Goal: Task Accomplishment & Management: Use online tool/utility

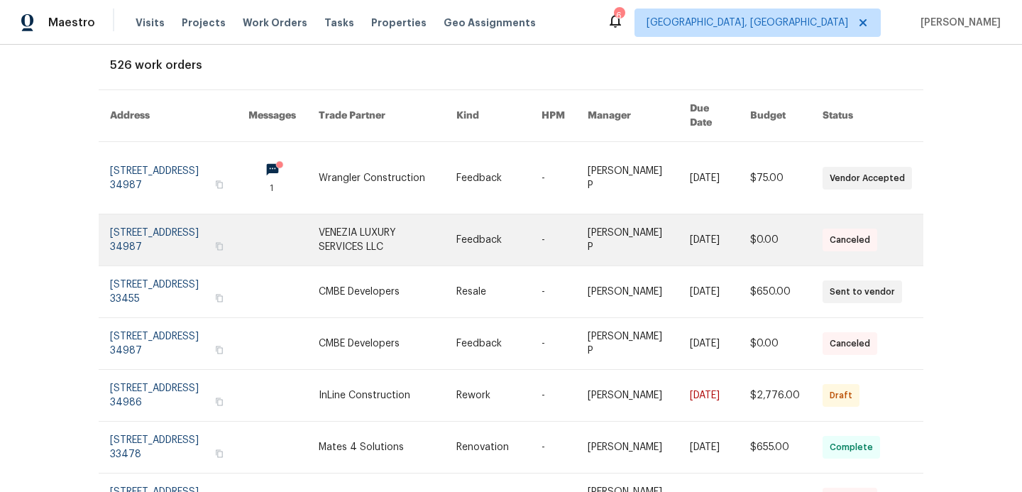
scroll to position [83, 0]
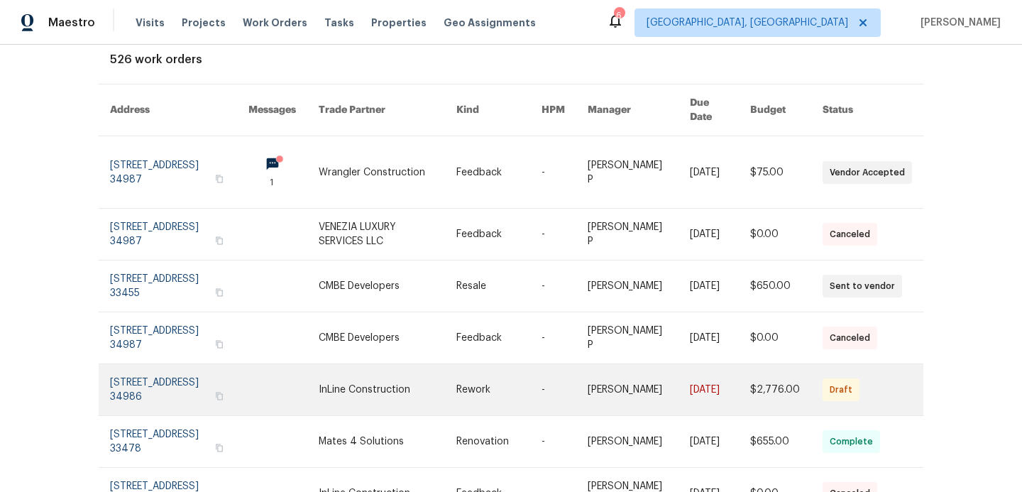
click at [319, 364] on link at bounding box center [283, 389] width 70 height 51
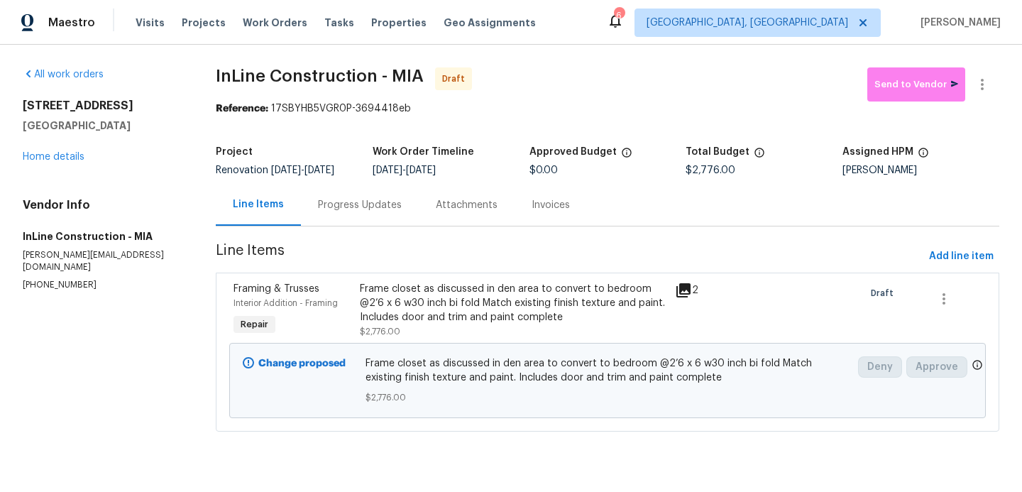
click at [419, 321] on div "Frame closet as discussed in den area to convert to bedroom @2’6 x 6 w30 inch b…" at bounding box center [513, 303] width 306 height 43
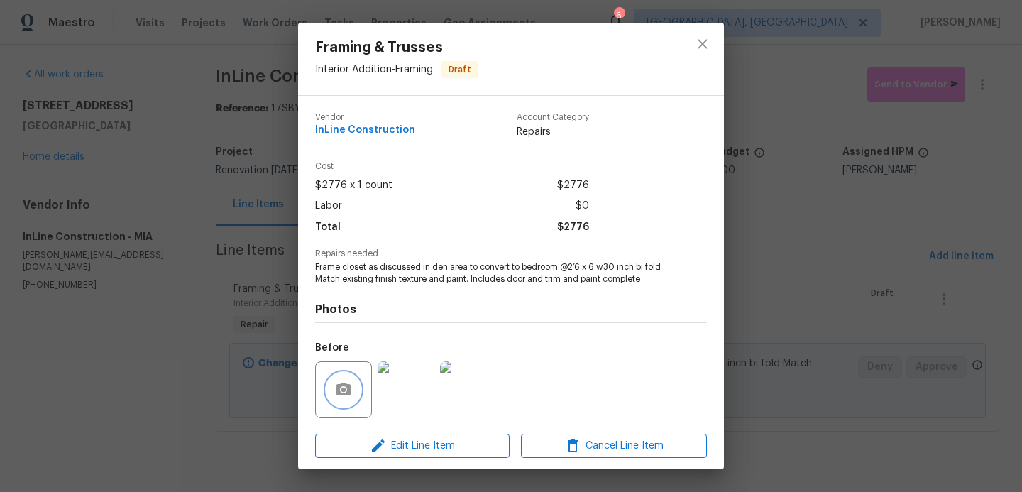
click at [333, 386] on button "button" at bounding box center [343, 389] width 34 height 34
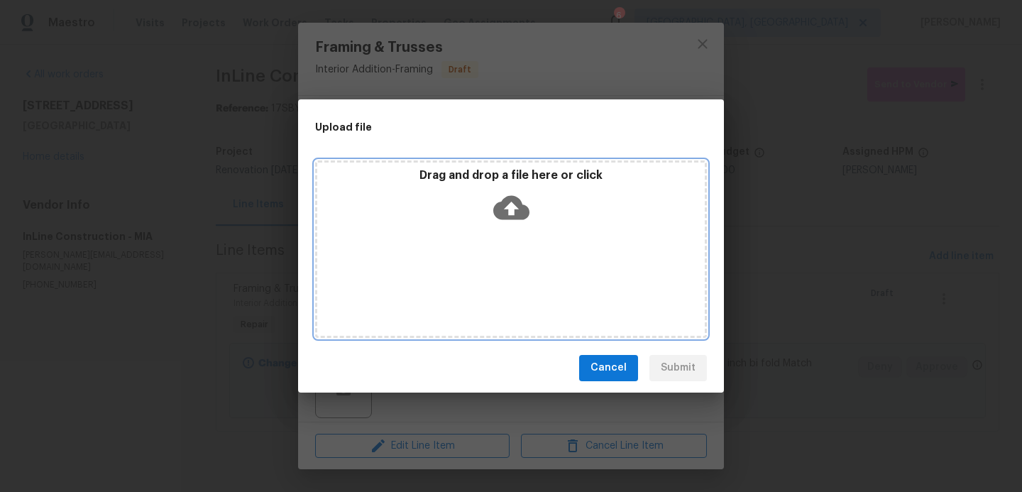
click at [510, 197] on icon at bounding box center [511, 207] width 36 height 24
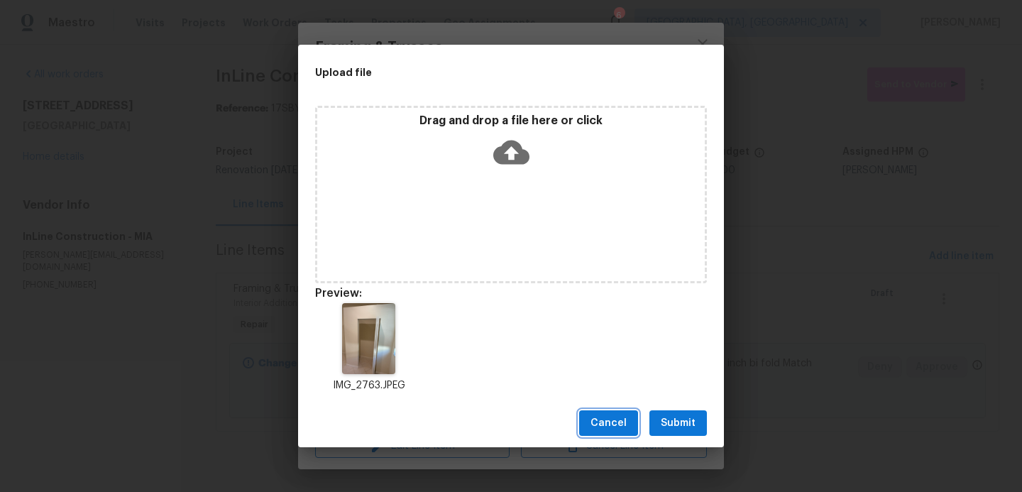
click at [605, 433] on button "Cancel" at bounding box center [608, 423] width 59 height 26
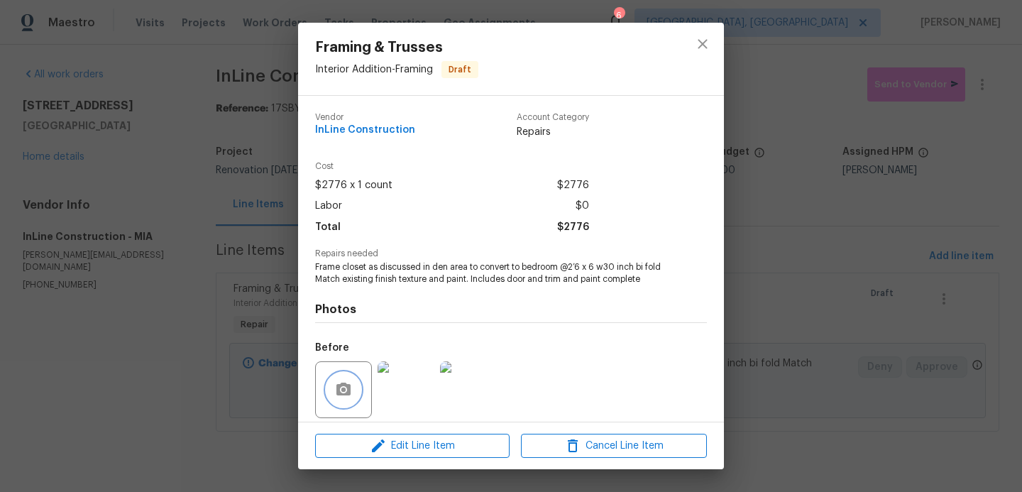
click at [338, 382] on icon "button" at bounding box center [343, 389] width 17 height 17
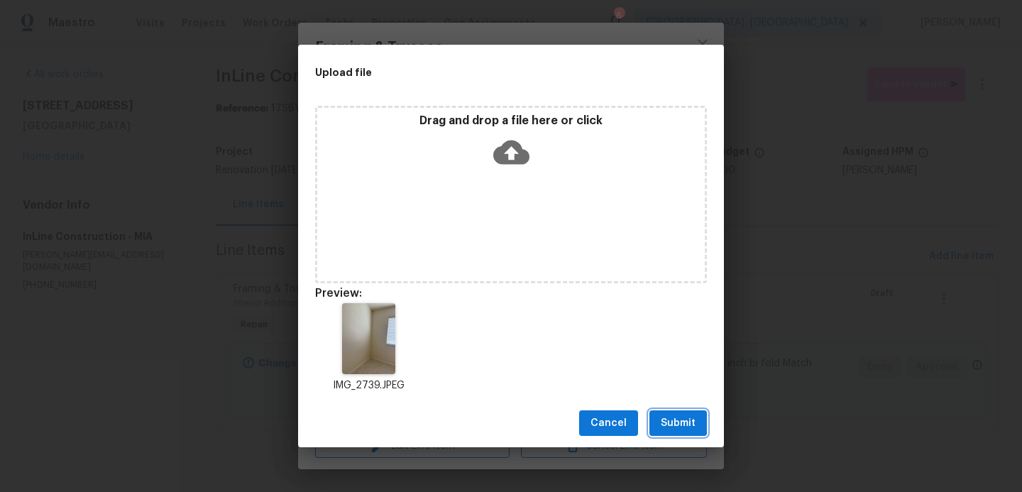
click at [674, 421] on span "Submit" at bounding box center [678, 423] width 35 height 18
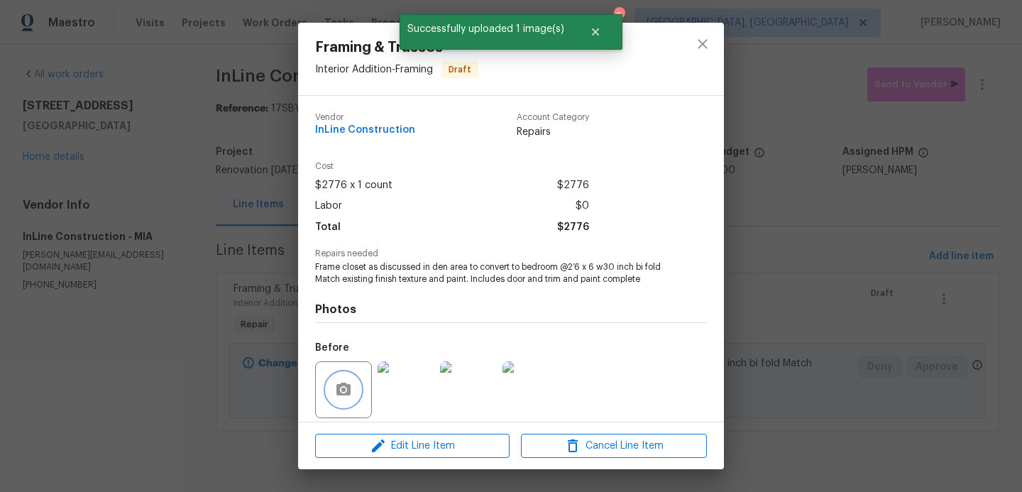
scroll to position [103, 0]
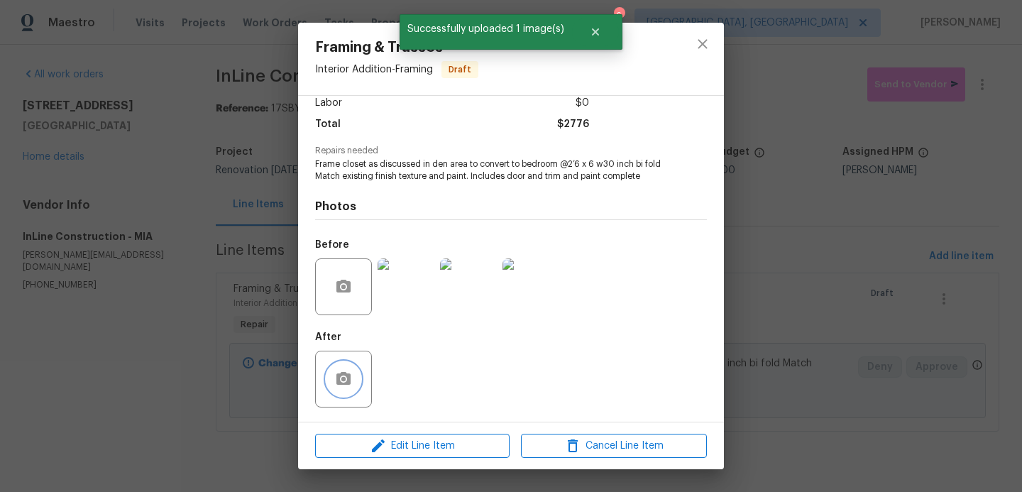
click at [330, 378] on button "button" at bounding box center [343, 379] width 34 height 34
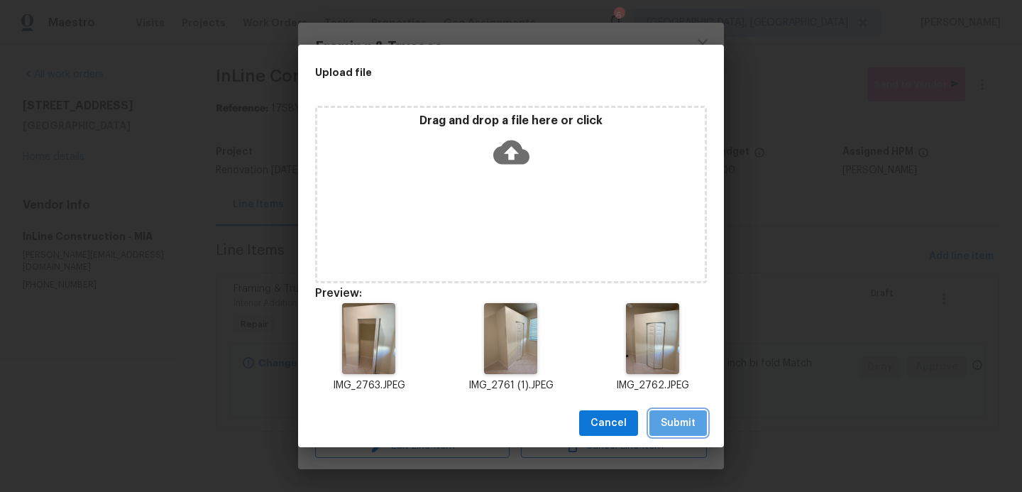
click at [670, 426] on span "Submit" at bounding box center [678, 423] width 35 height 18
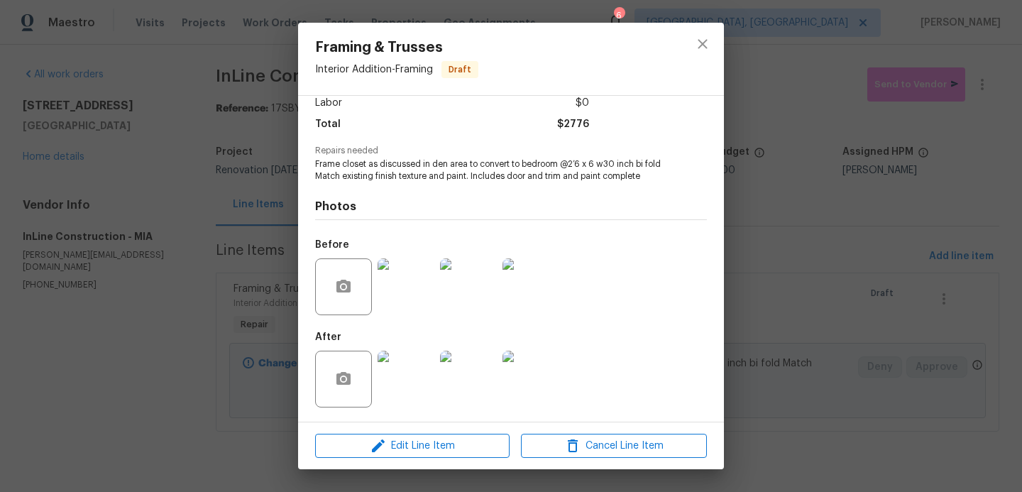
click at [929, 89] on div "Framing & Trusses Interior Addition - Framing Draft Vendor InLine Construction …" at bounding box center [511, 246] width 1022 height 492
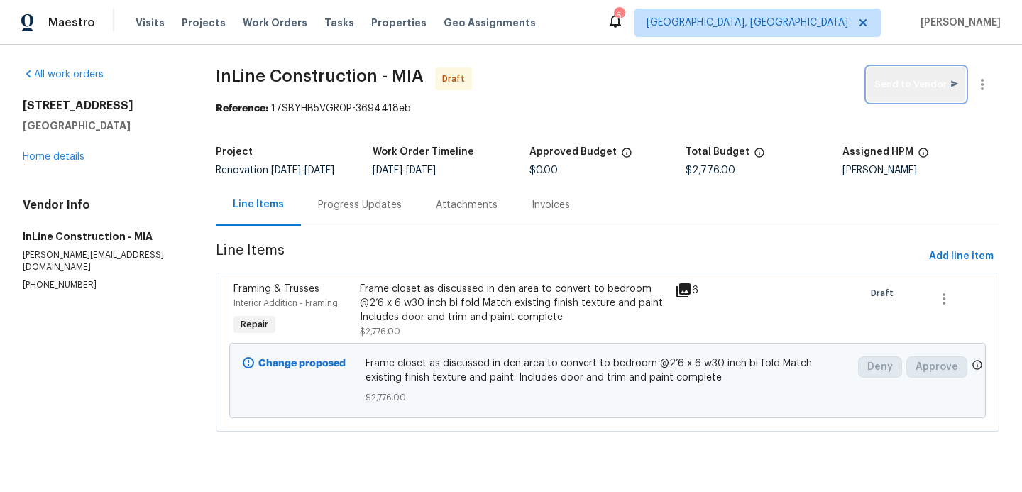
click at [905, 93] on button "Send to Vendor" at bounding box center [916, 84] width 98 height 34
click at [189, 24] on span "Projects" at bounding box center [204, 23] width 44 height 14
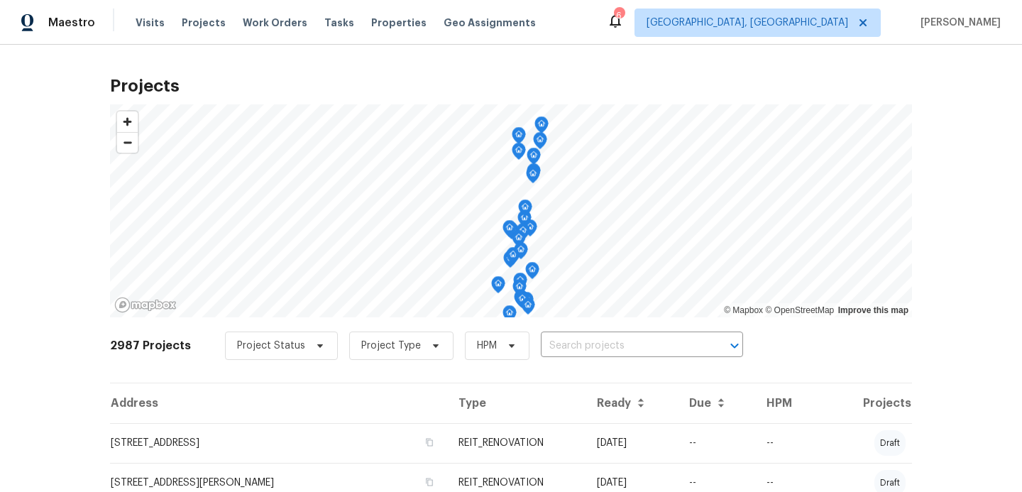
click at [544, 348] on input "text" at bounding box center [622, 346] width 162 height 22
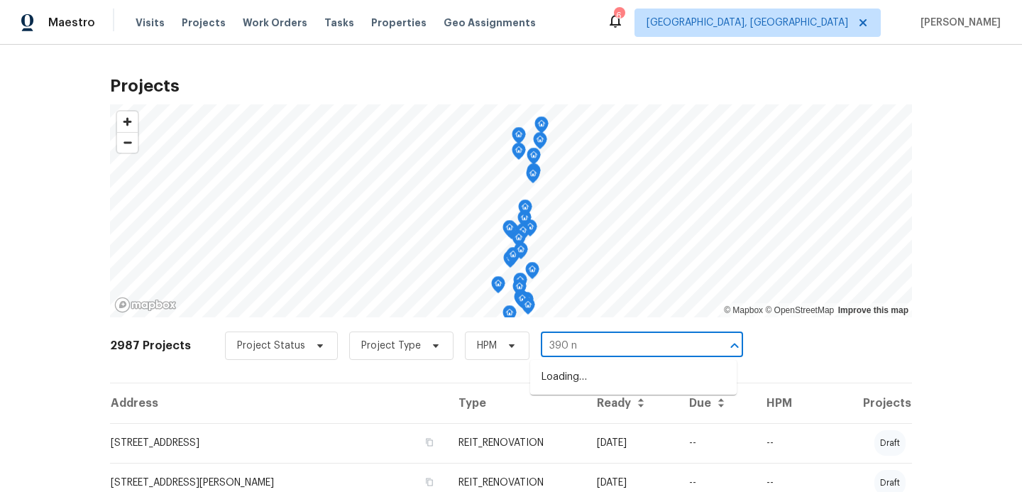
type input "390 nw"
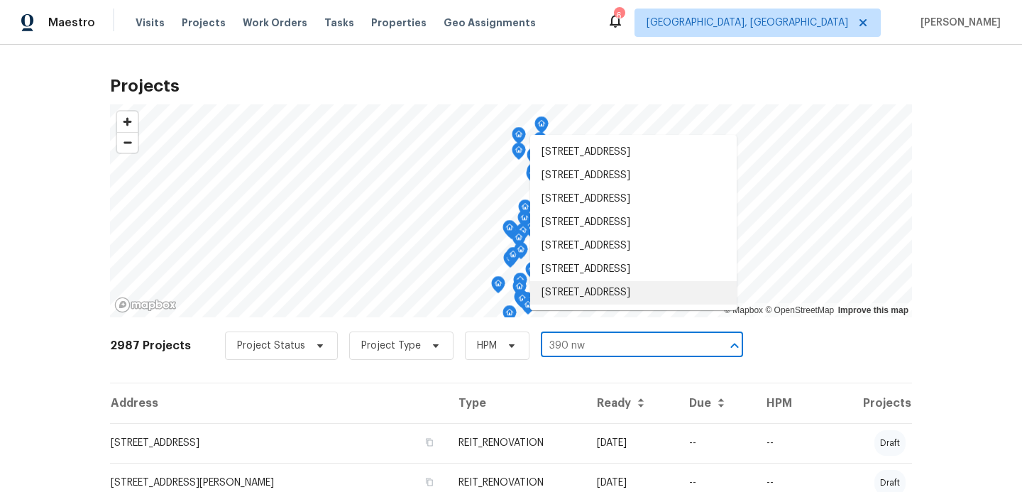
click at [566, 304] on li "[STREET_ADDRESS]" at bounding box center [633, 292] width 206 height 23
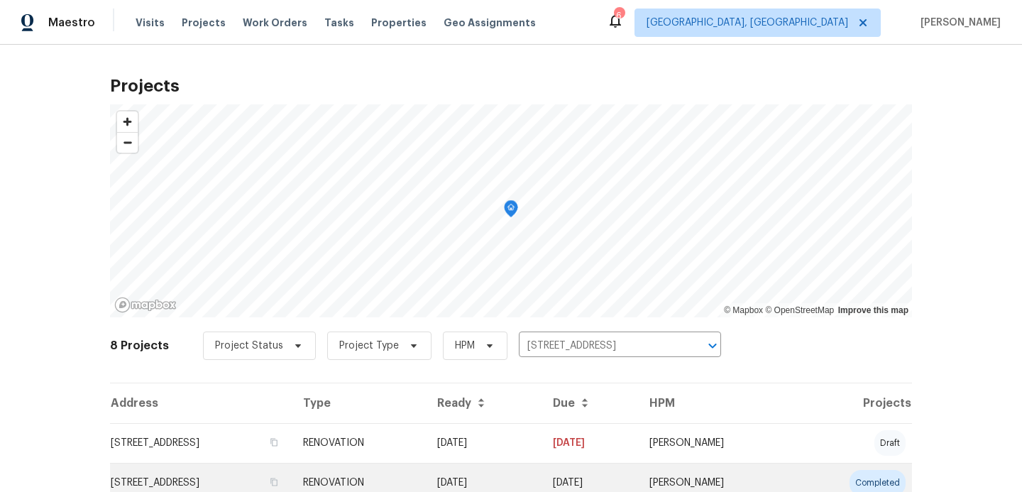
scroll to position [33, 0]
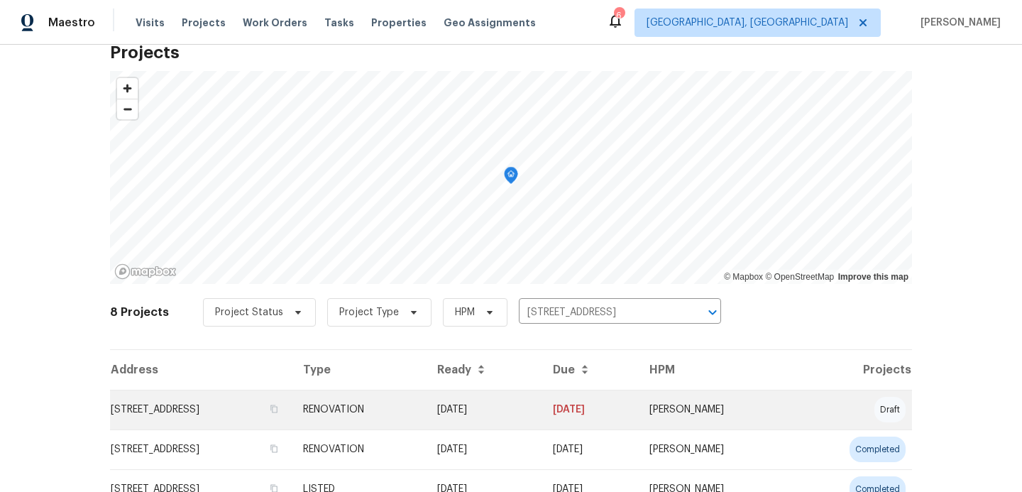
click at [292, 414] on td "[STREET_ADDRESS]" at bounding box center [201, 410] width 182 height 40
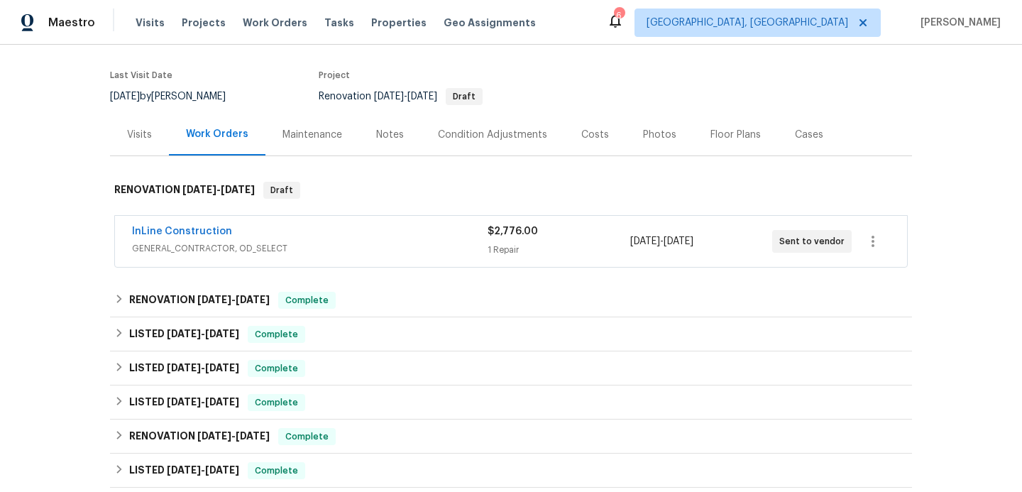
scroll to position [105, 0]
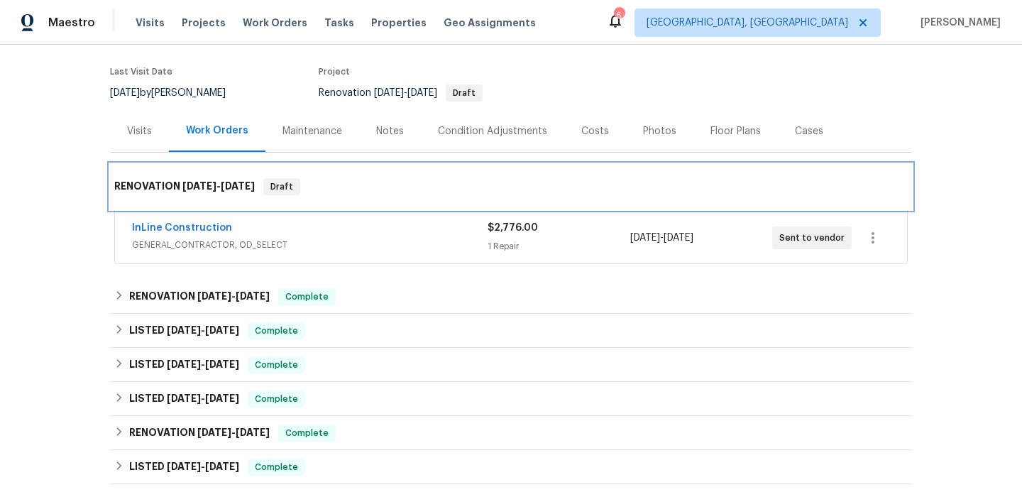
click at [233, 190] on span "8/14/25" at bounding box center [238, 186] width 34 height 10
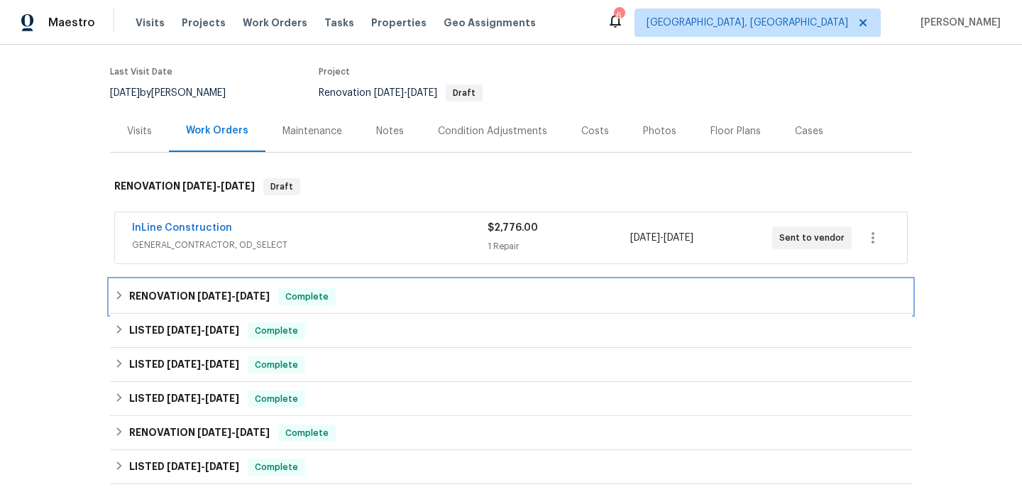
click at [203, 289] on h6 "RENOVATION 8/6/25 - 8/8/25" at bounding box center [199, 296] width 140 height 17
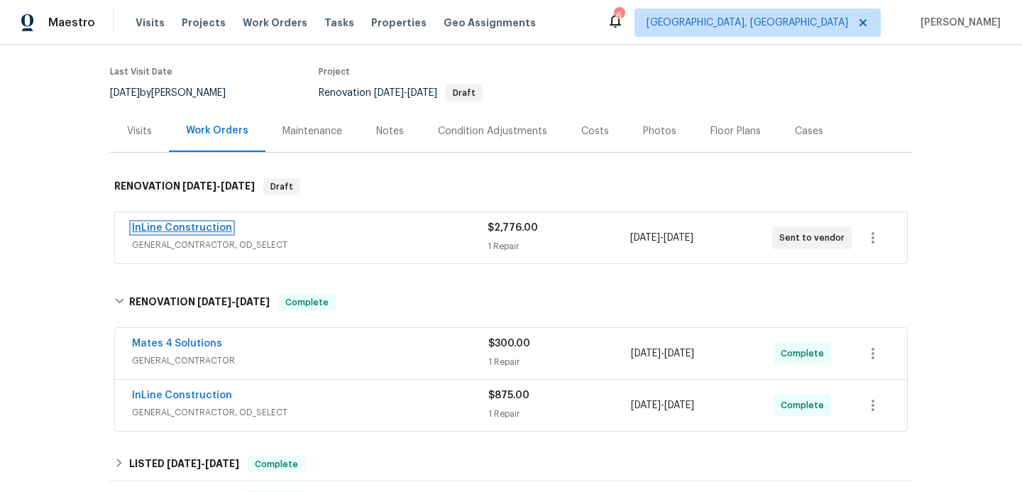
click at [190, 228] on link "InLine Construction" at bounding box center [182, 228] width 100 height 10
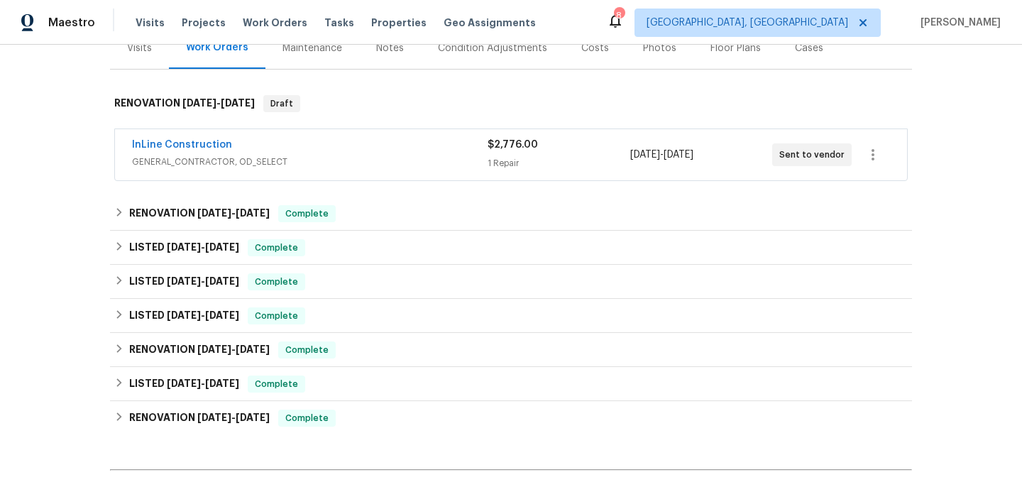
scroll to position [187, 0]
click at [178, 140] on link "InLine Construction" at bounding box center [182, 145] width 100 height 10
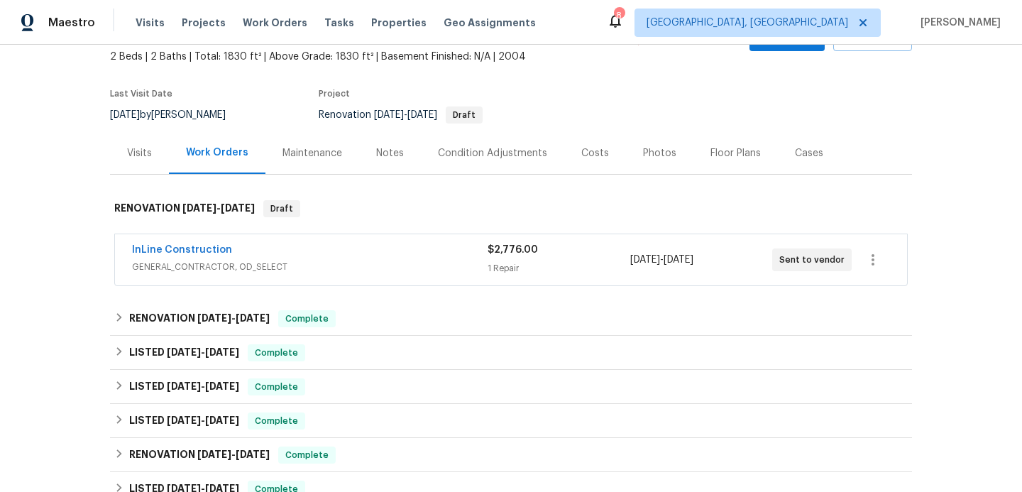
scroll to position [110, 0]
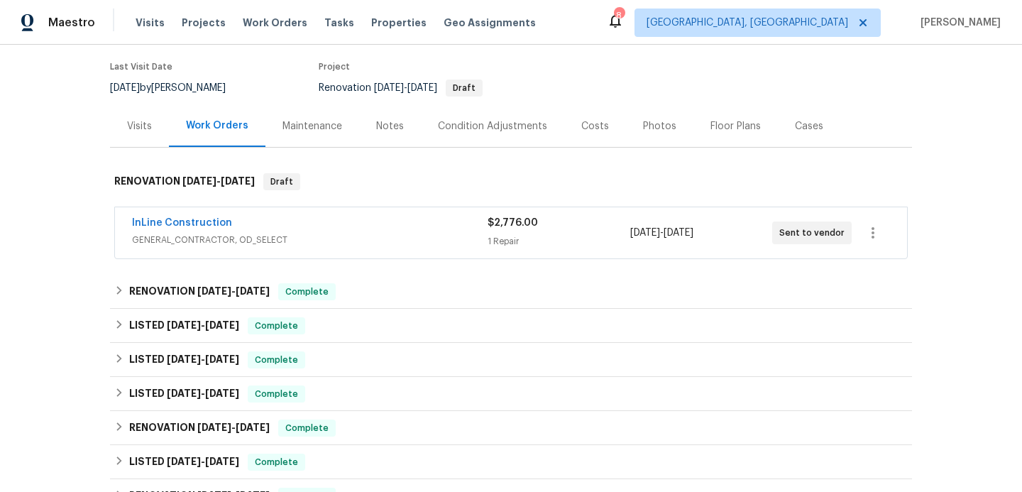
click at [196, 217] on span "InLine Construction" at bounding box center [182, 223] width 100 height 14
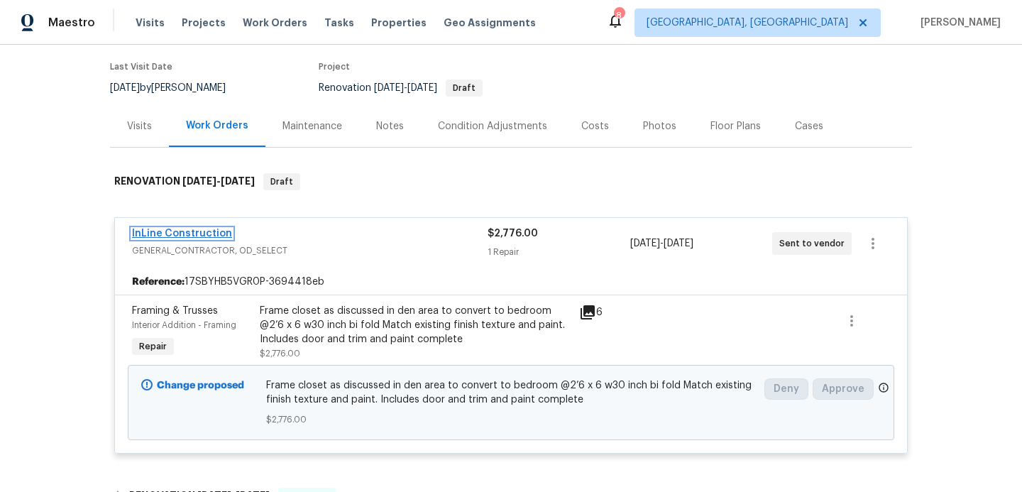
click at [194, 230] on link "InLine Construction" at bounding box center [182, 233] width 100 height 10
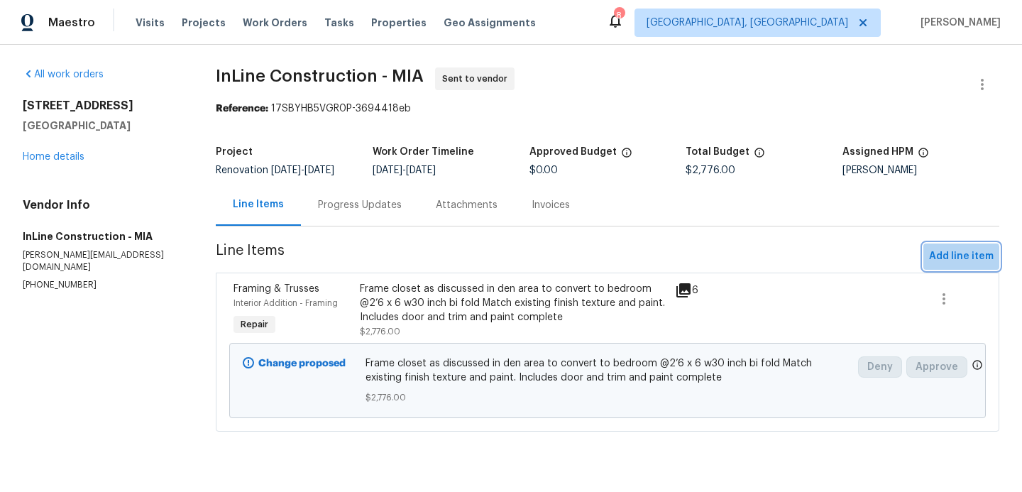
click at [950, 265] on span "Add line item" at bounding box center [961, 257] width 65 height 18
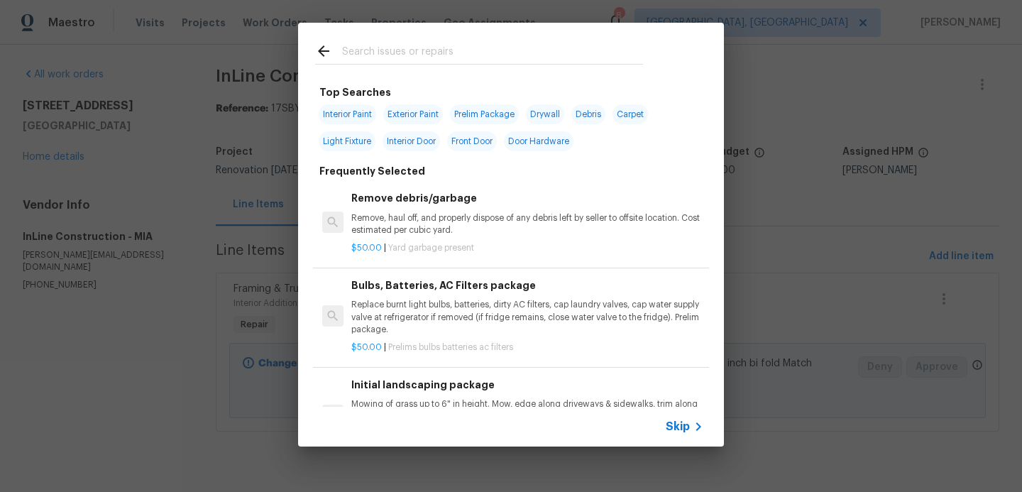
click at [683, 432] on span "Skip" at bounding box center [677, 426] width 24 height 14
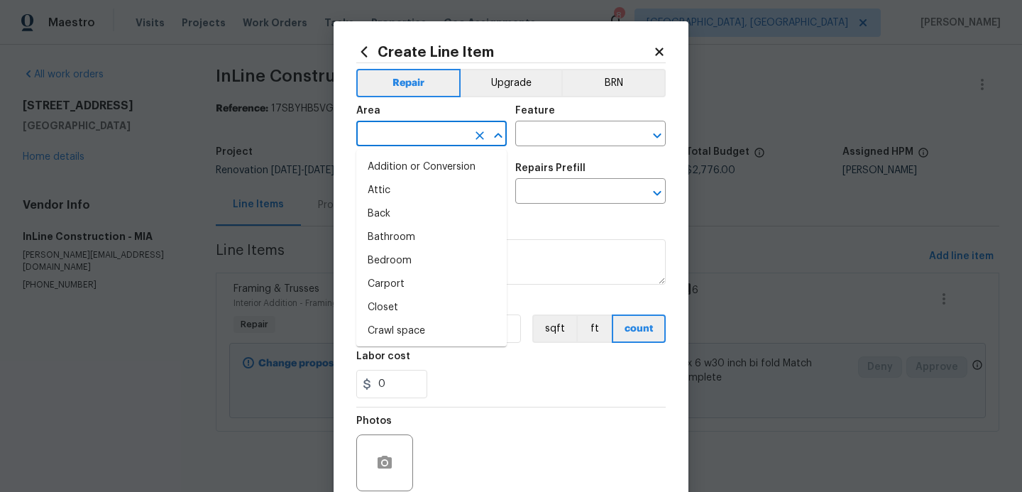
click at [428, 133] on input "text" at bounding box center [411, 135] width 111 height 22
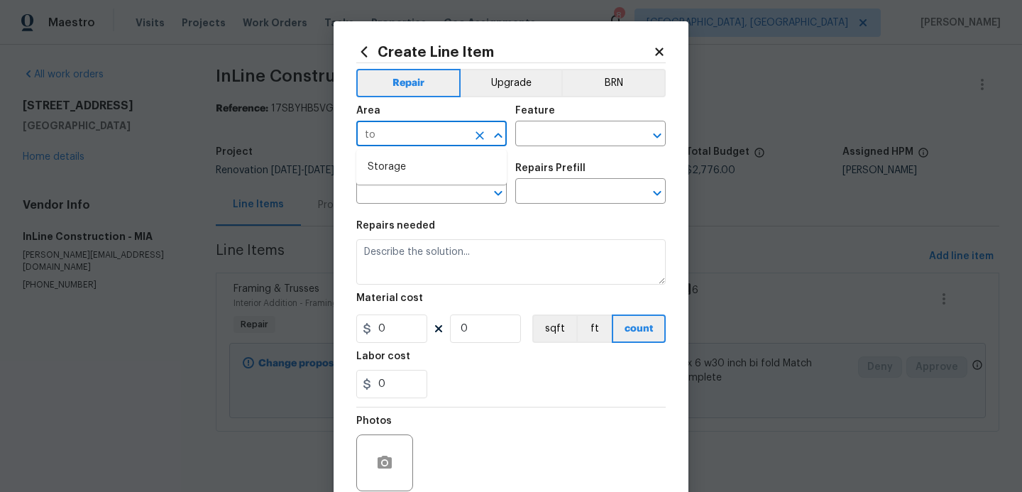
type input "t"
click at [414, 190] on li "Interior Overall" at bounding box center [431, 190] width 150 height 23
type input "Interior Overall"
click at [543, 136] on input "text" at bounding box center [570, 135] width 111 height 22
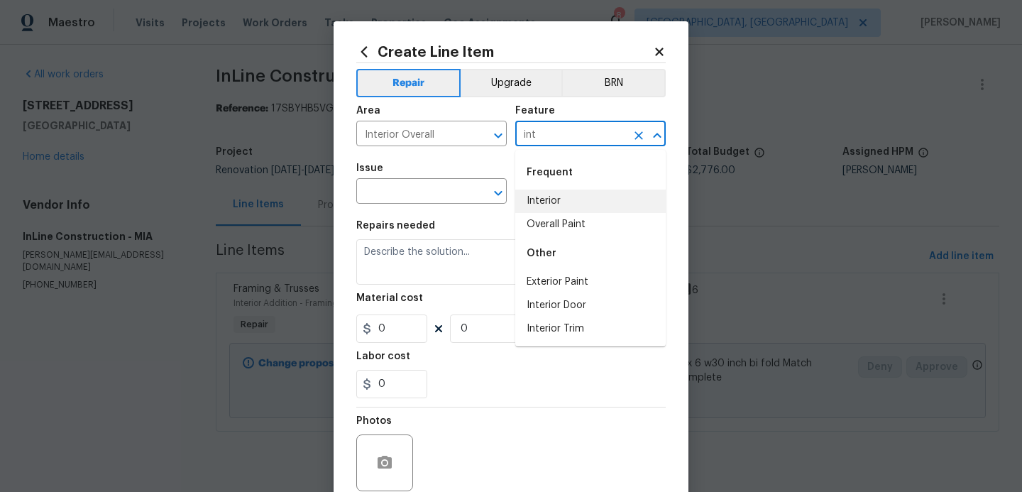
click at [538, 197] on li "Interior" at bounding box center [590, 200] width 150 height 23
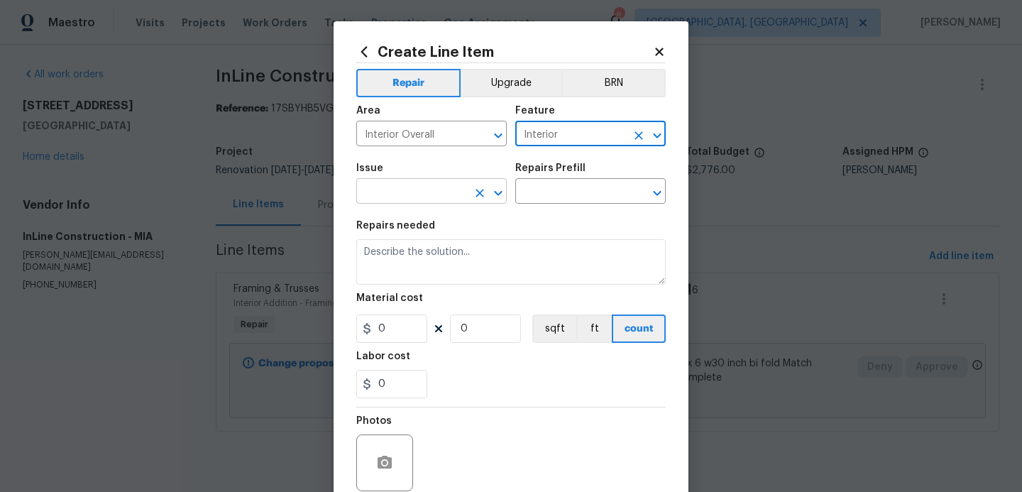
type input "Interior"
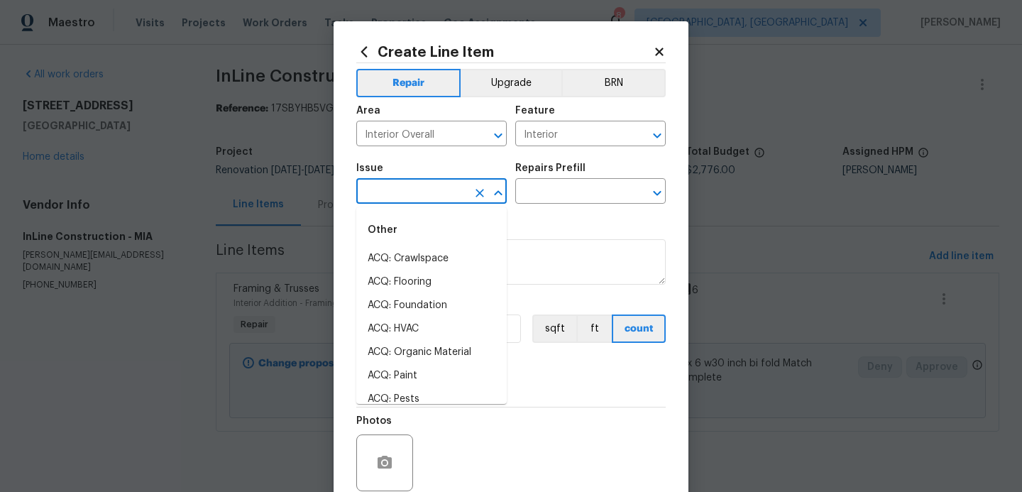
click at [386, 196] on input "text" at bounding box center [411, 193] width 111 height 22
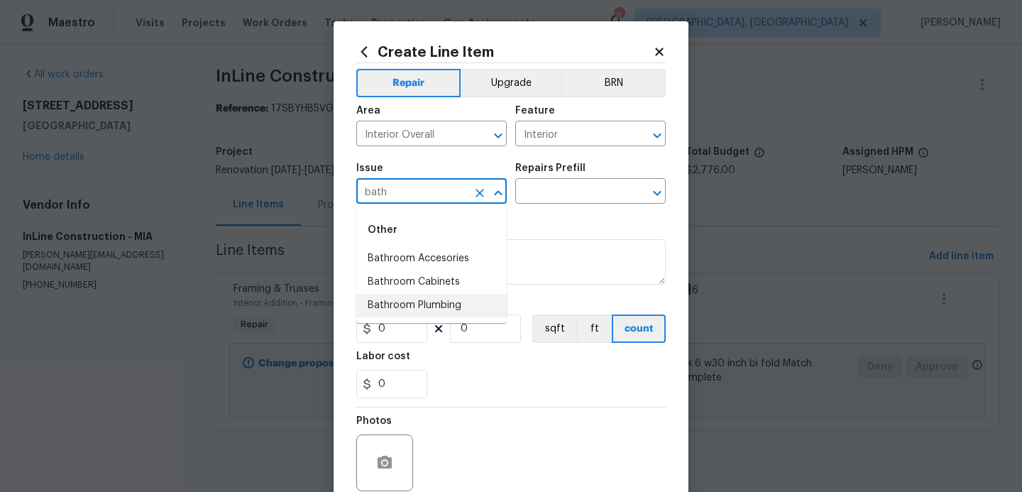
click at [418, 309] on li "Bathroom Plumbing" at bounding box center [431, 305] width 150 height 23
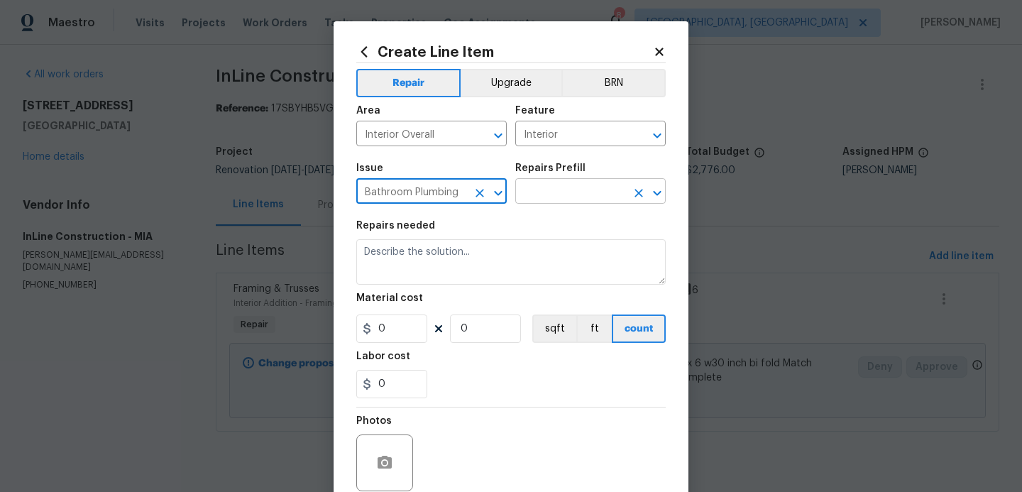
type input "Bathroom Plumbing"
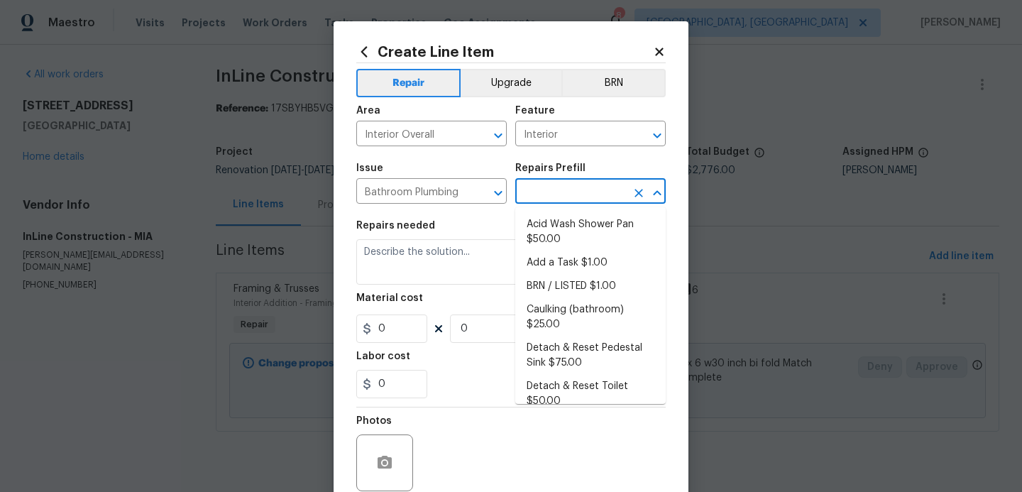
click at [564, 184] on input "text" at bounding box center [570, 193] width 111 height 22
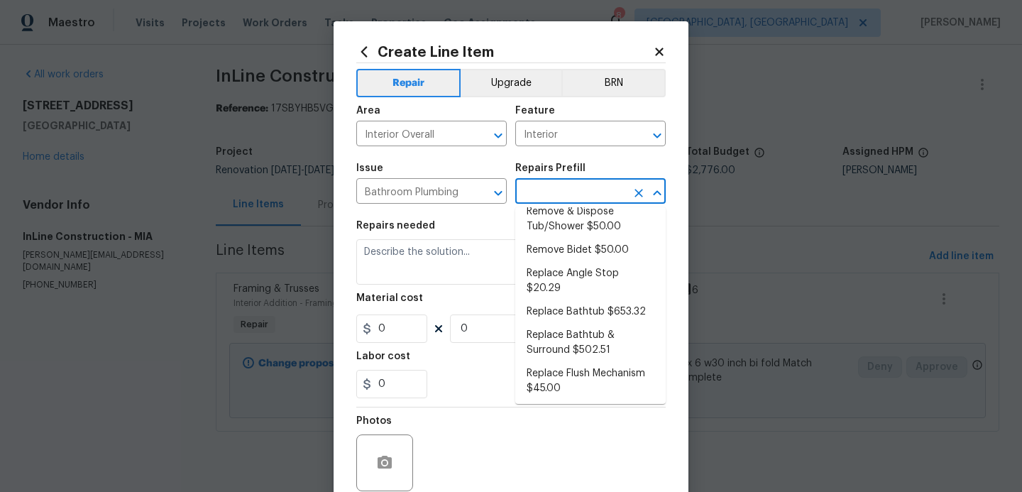
scroll to position [391, 0]
click at [536, 366] on li "Replace Flush Mechanism $45.00" at bounding box center [590, 379] width 150 height 38
type input "Plumbing"
type input "Replace Flush Mechanism $45.00"
type textarea "Remove and replace the toilet flush mechanism with new. Ensure that there are n…"
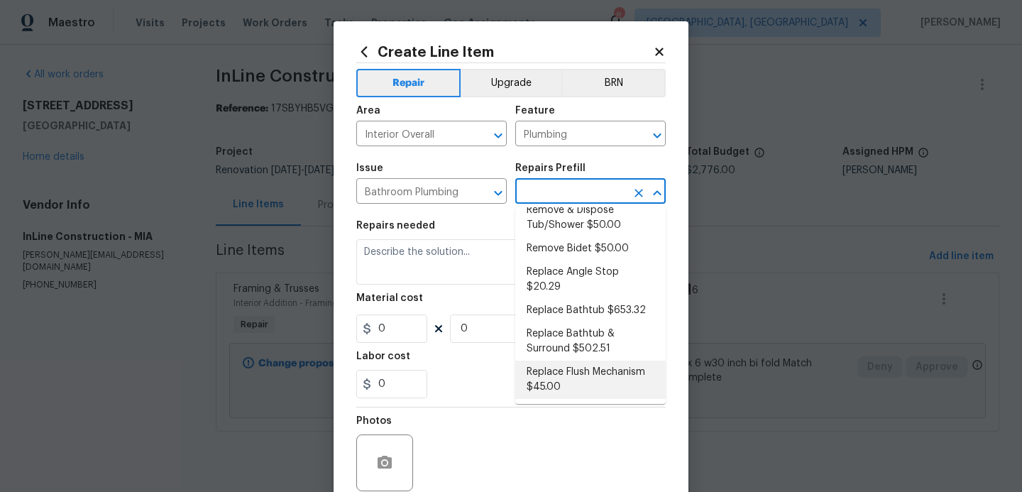
type input "45"
type input "1"
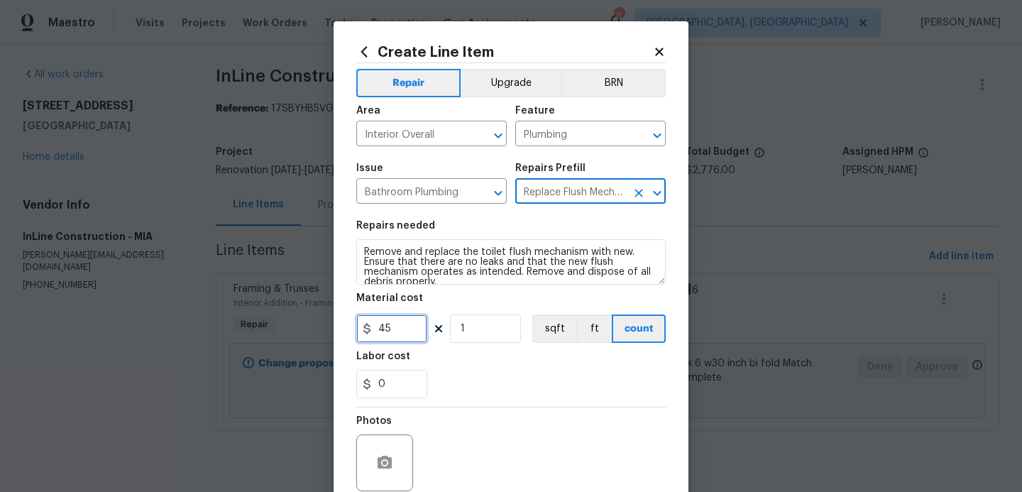
click at [398, 334] on input "45" at bounding box center [391, 328] width 71 height 28
type input "55"
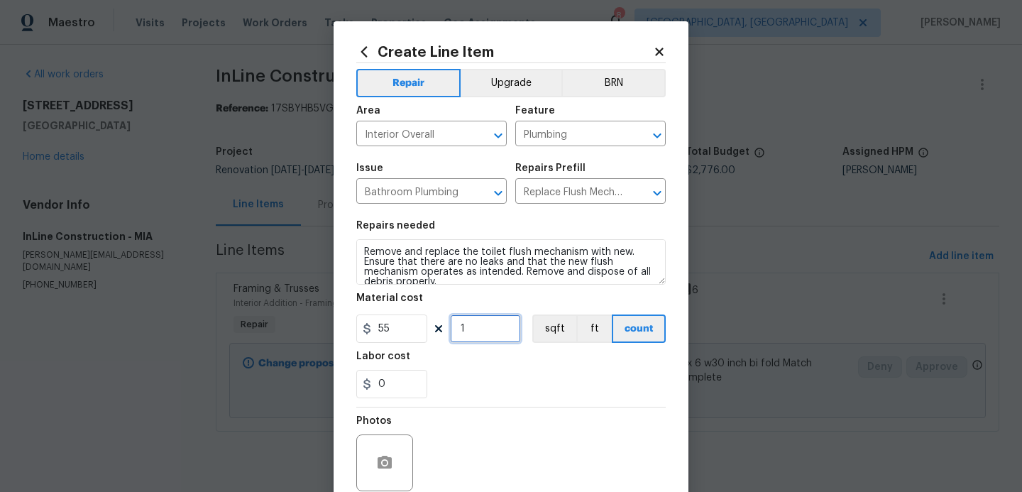
click at [485, 337] on input "1" at bounding box center [485, 328] width 71 height 28
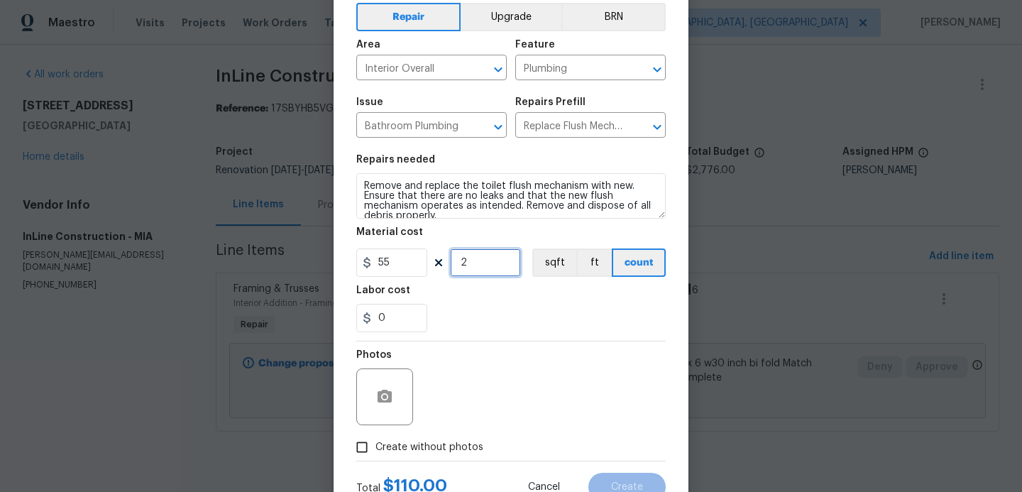
scroll to position [65, 0]
type input "2"
click at [360, 448] on input "Create without photos" at bounding box center [361, 447] width 27 height 27
click at [361, 451] on input "Create without photos" at bounding box center [361, 447] width 27 height 27
checkbox input "false"
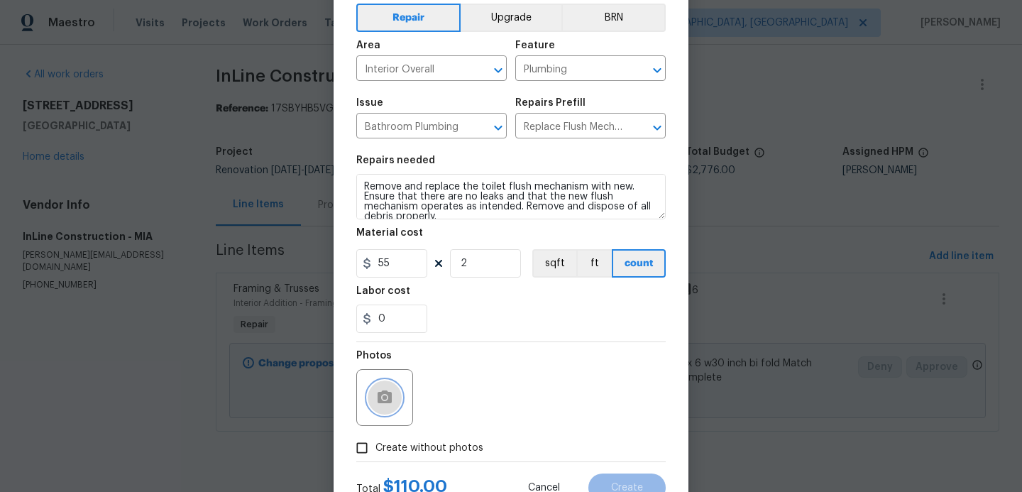
click at [385, 391] on icon "button" at bounding box center [384, 396] width 14 height 13
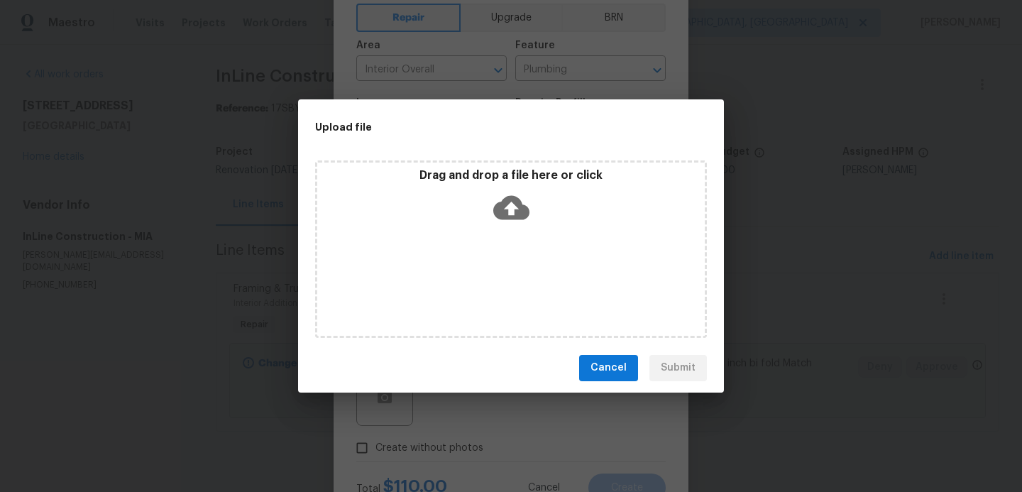
click at [517, 215] on icon at bounding box center [511, 207] width 36 height 24
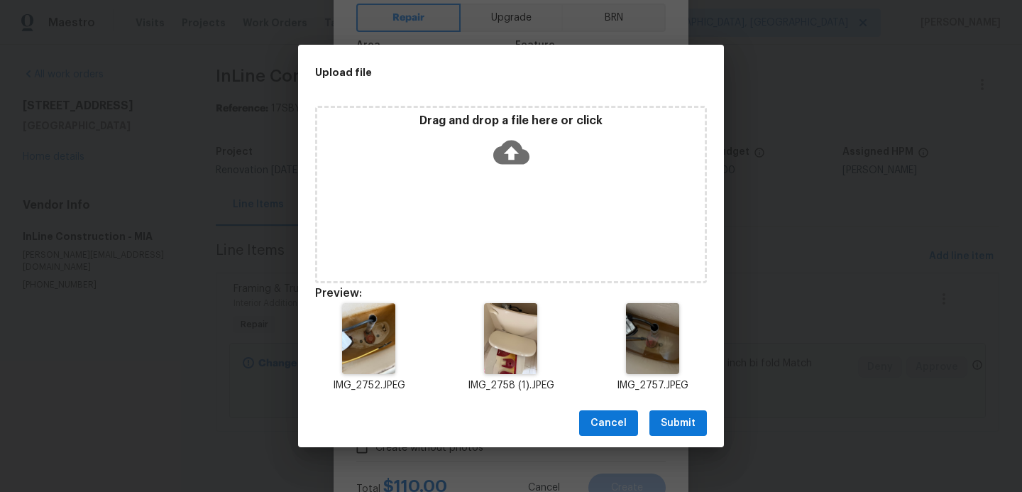
click at [692, 424] on span "Submit" at bounding box center [678, 423] width 35 height 18
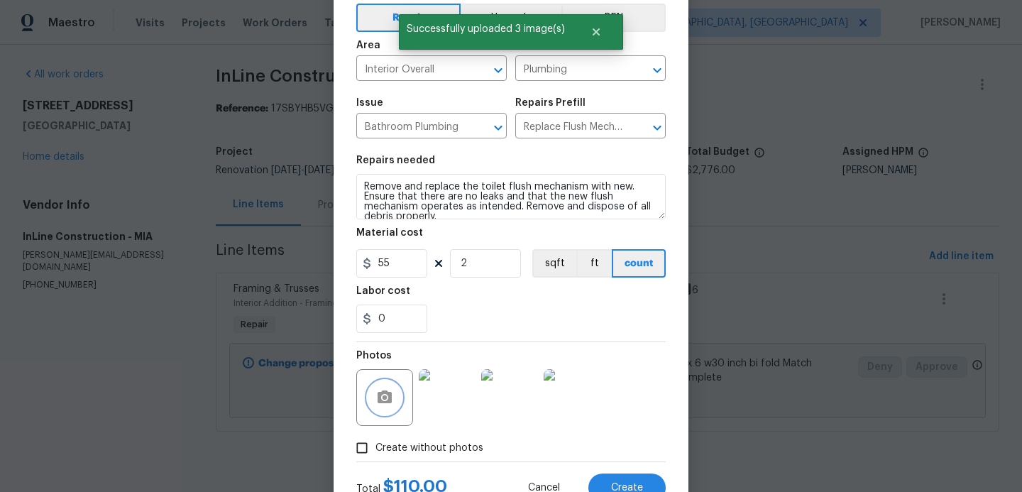
scroll to position [120, 0]
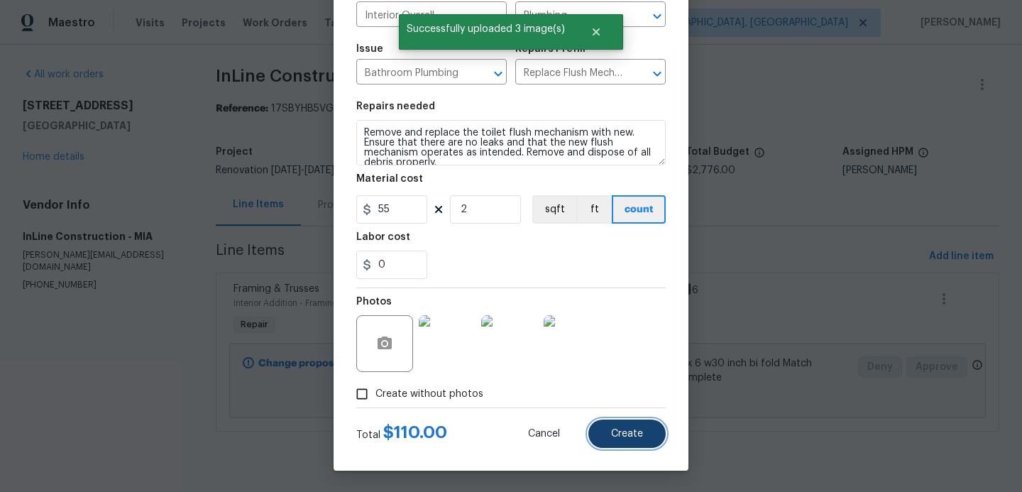
click at [608, 428] on button "Create" at bounding box center [626, 433] width 77 height 28
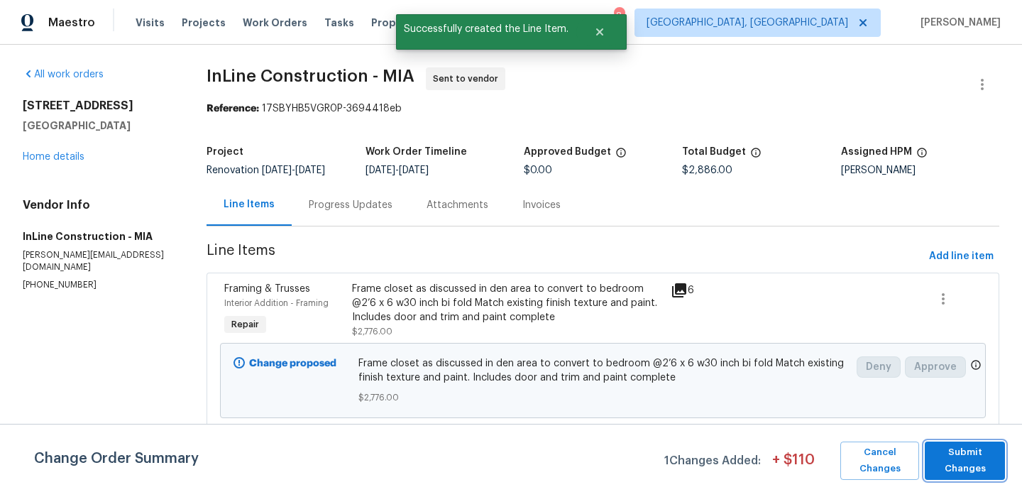
click at [970, 458] on span "Submit Changes" at bounding box center [965, 460] width 66 height 33
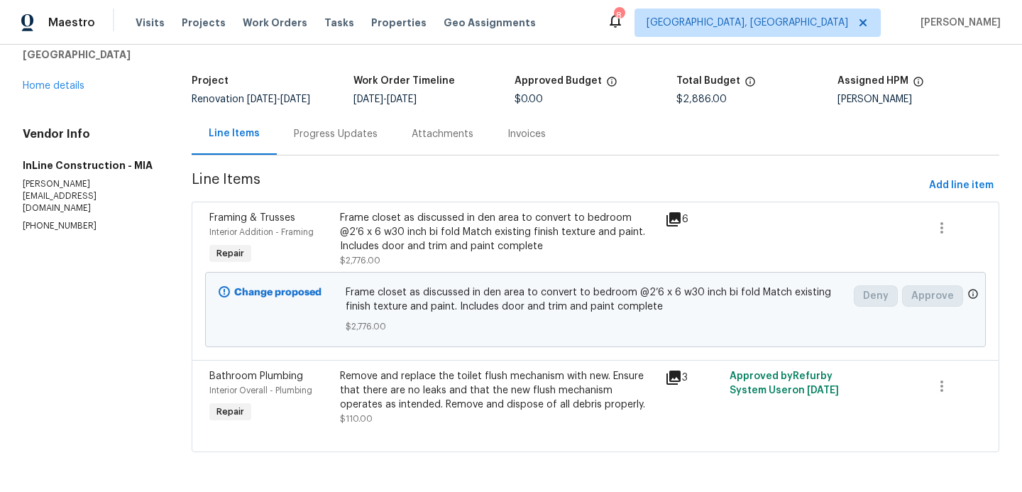
scroll to position [72, 0]
click at [400, 398] on div "Remove and replace the toilet flush mechanism with new. Ensure that there are n…" at bounding box center [498, 390] width 316 height 43
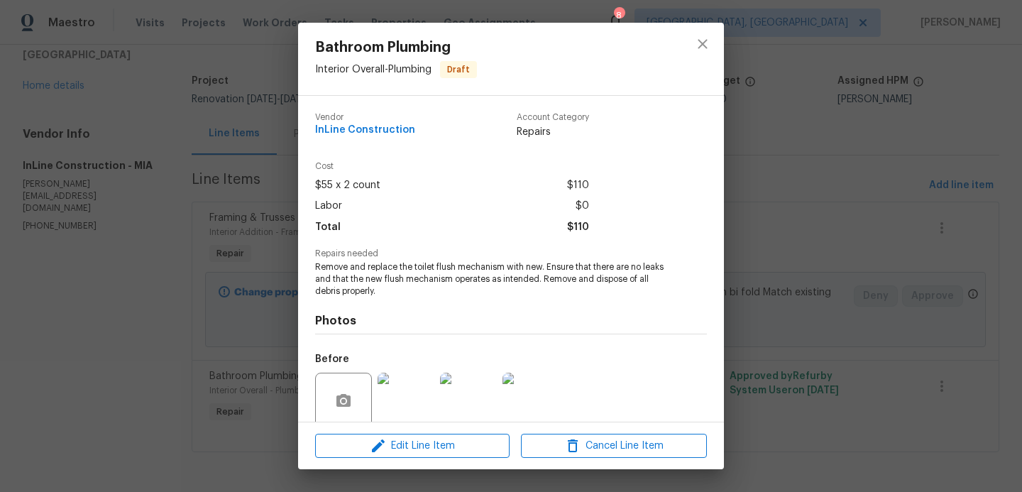
scroll to position [114, 0]
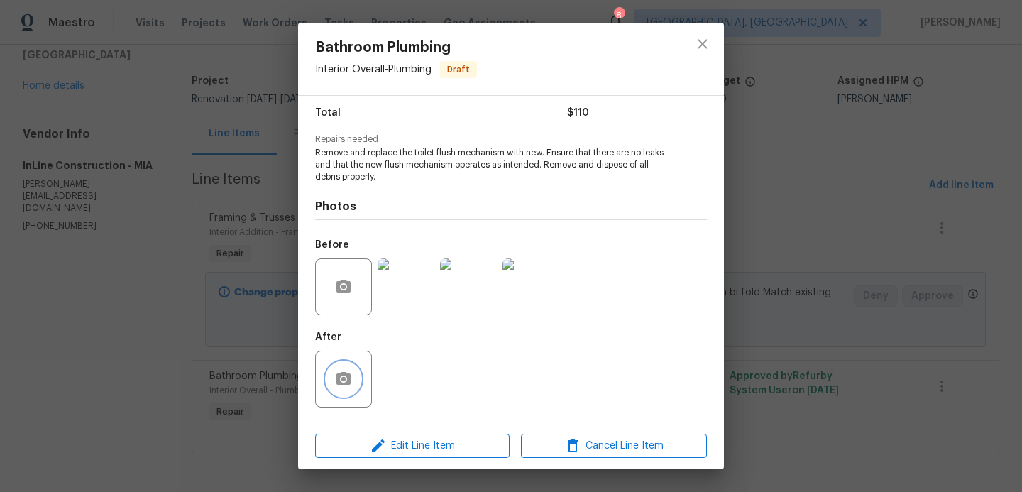
click at [358, 380] on button "button" at bounding box center [343, 379] width 34 height 34
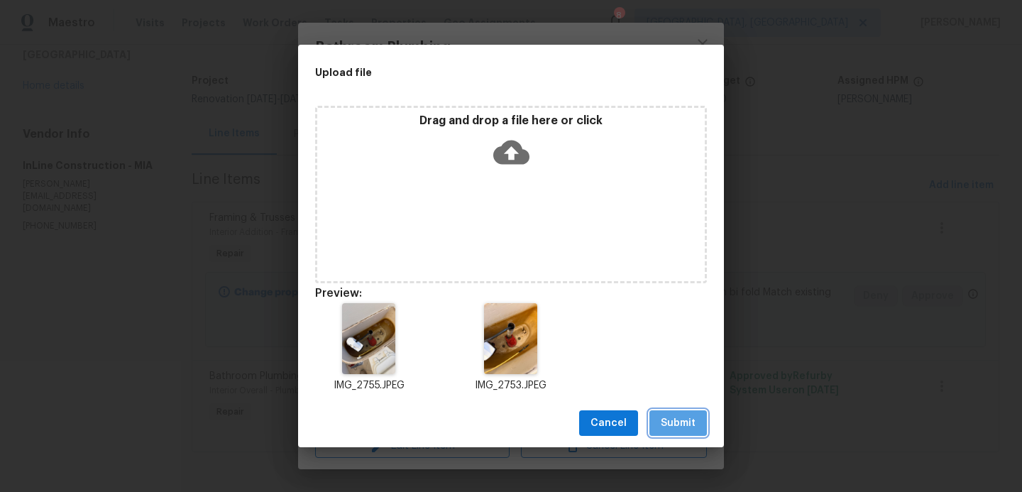
click at [673, 426] on span "Submit" at bounding box center [678, 423] width 35 height 18
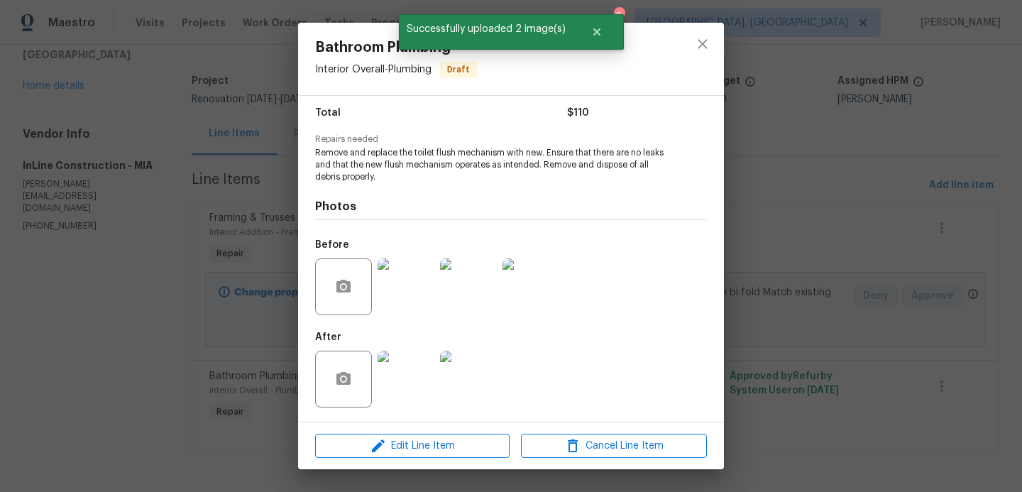
click at [763, 216] on div "Bathroom Plumbing Interior Overall - Plumbing Draft Vendor InLine Construction …" at bounding box center [511, 246] width 1022 height 492
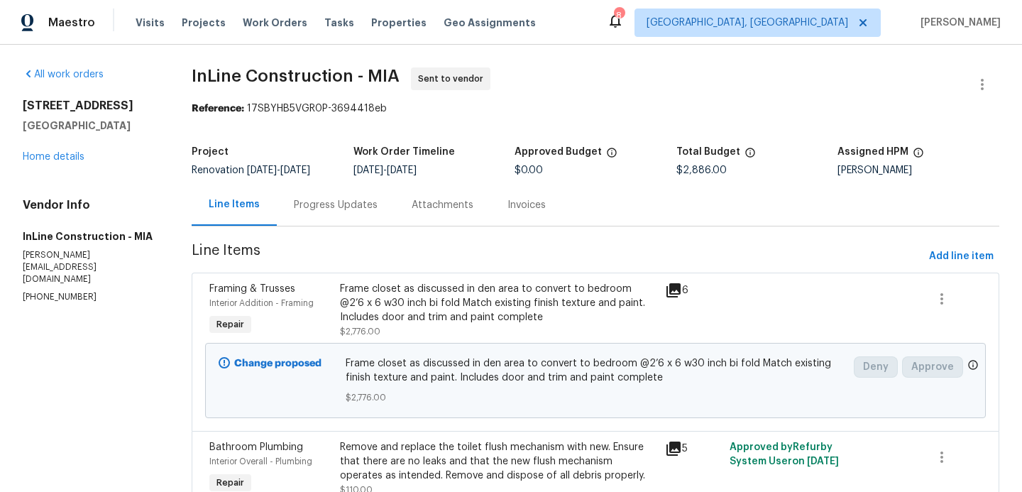
scroll to position [9, 0]
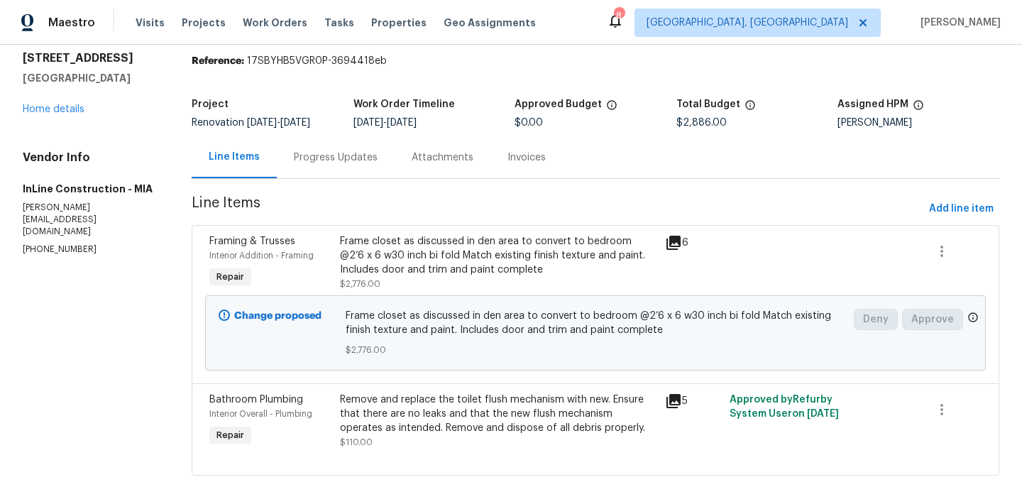
scroll to position [72, 0]
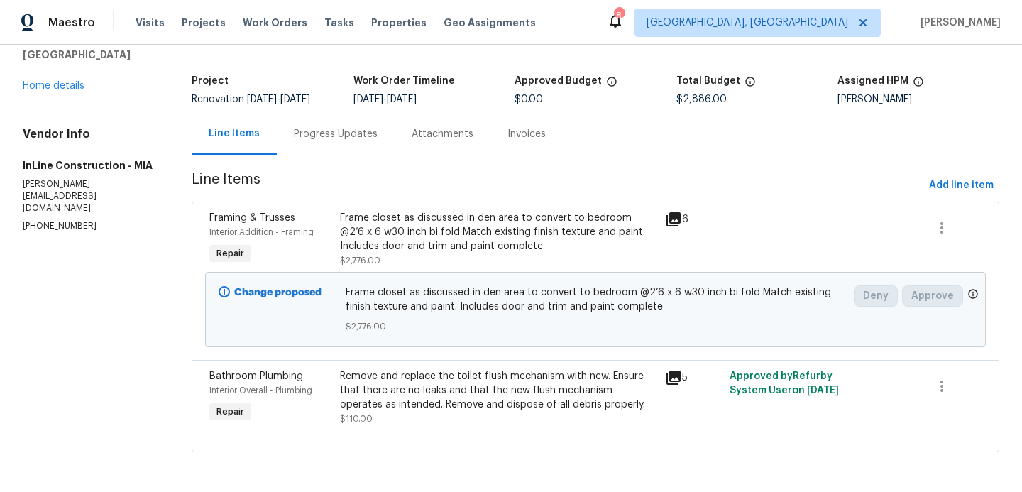
click at [238, 255] on span "Repair" at bounding box center [230, 253] width 39 height 14
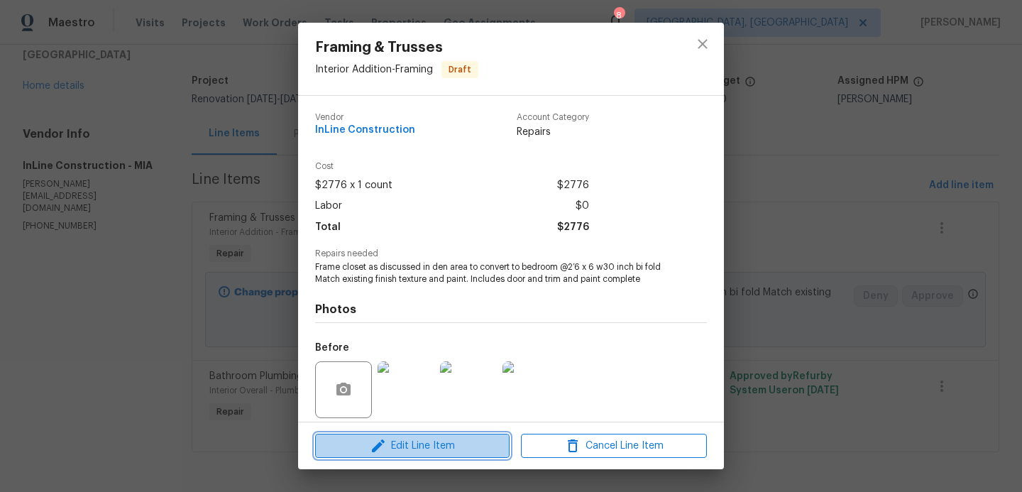
click at [431, 444] on span "Edit Line Item" at bounding box center [412, 446] width 186 height 18
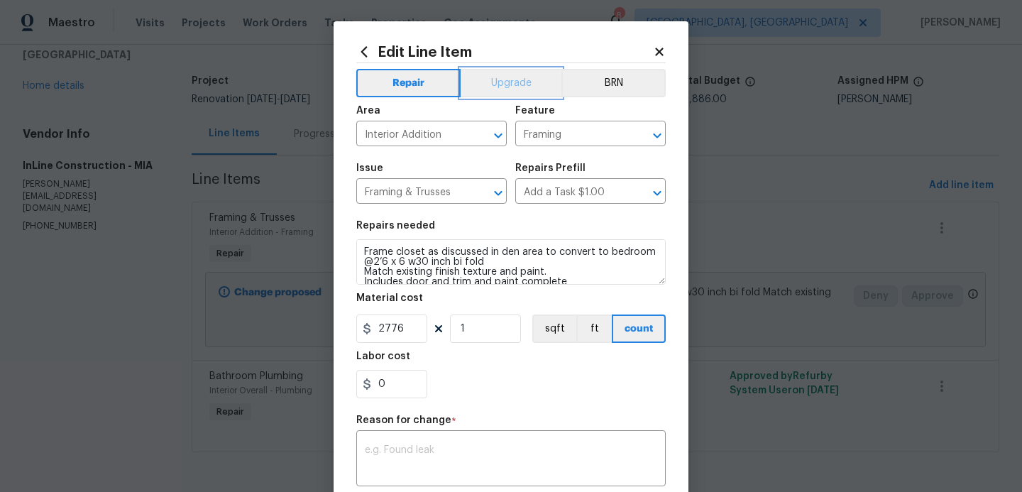
click at [508, 87] on button "Upgrade" at bounding box center [510, 83] width 101 height 28
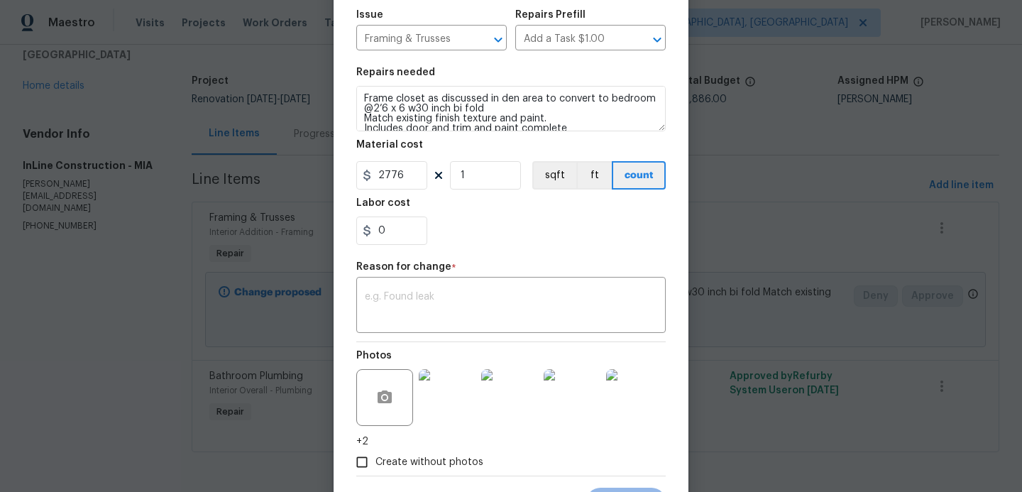
scroll to position [155, 0]
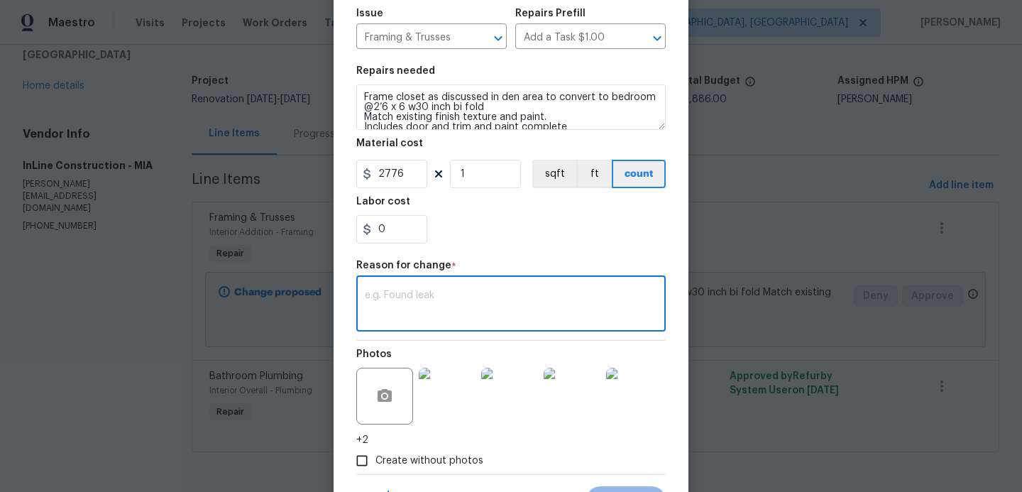
click at [443, 310] on textarea at bounding box center [511, 305] width 292 height 30
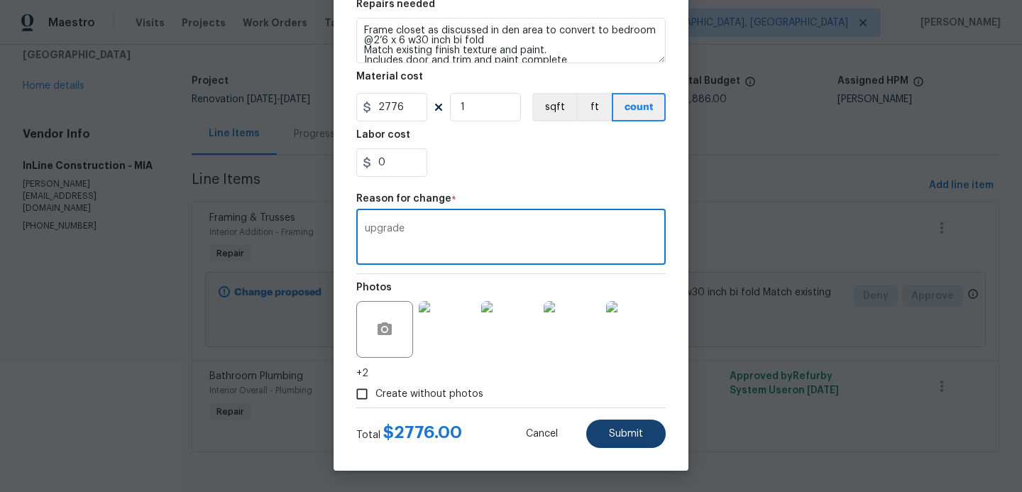
type textarea "upgrade"
click at [620, 429] on span "Submit" at bounding box center [626, 434] width 34 height 11
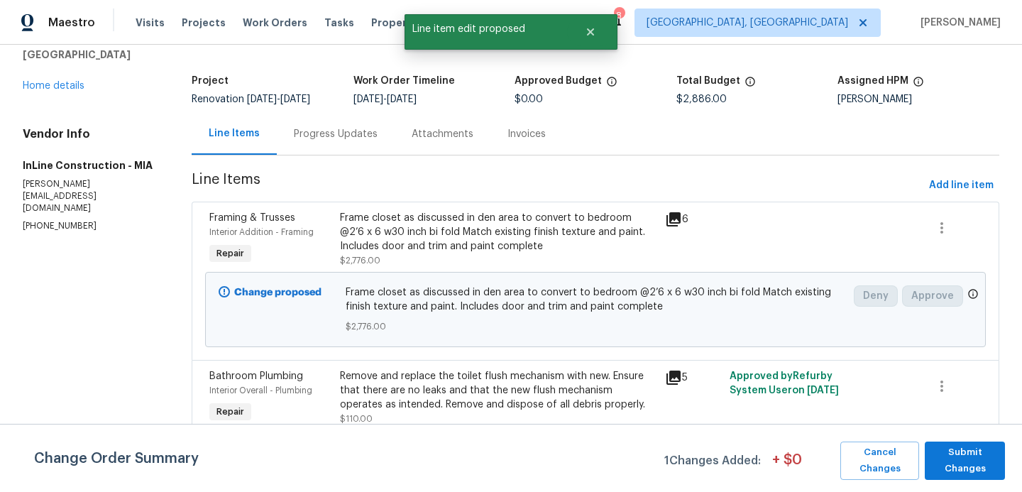
scroll to position [0, 0]
click at [929, 453] on button "Submit Changes" at bounding box center [964, 460] width 80 height 38
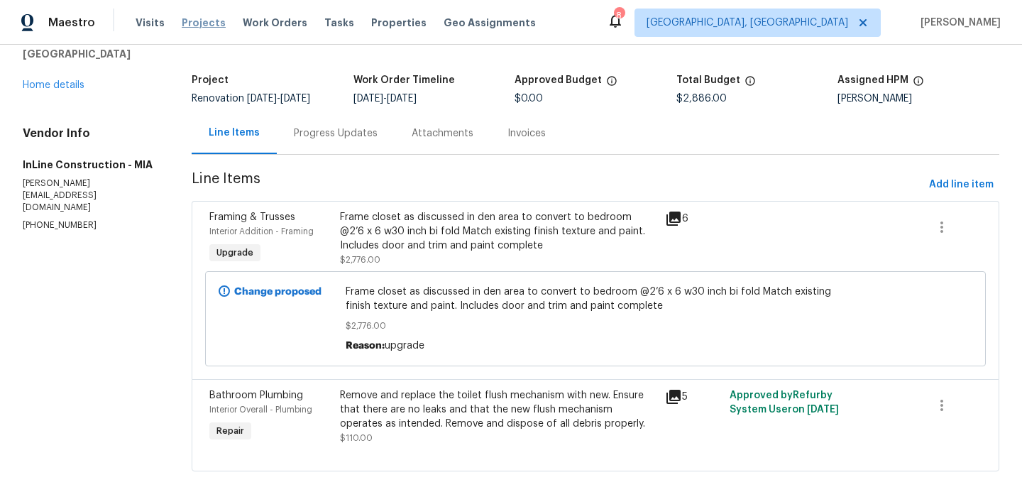
click at [206, 25] on span "Projects" at bounding box center [204, 23] width 44 height 14
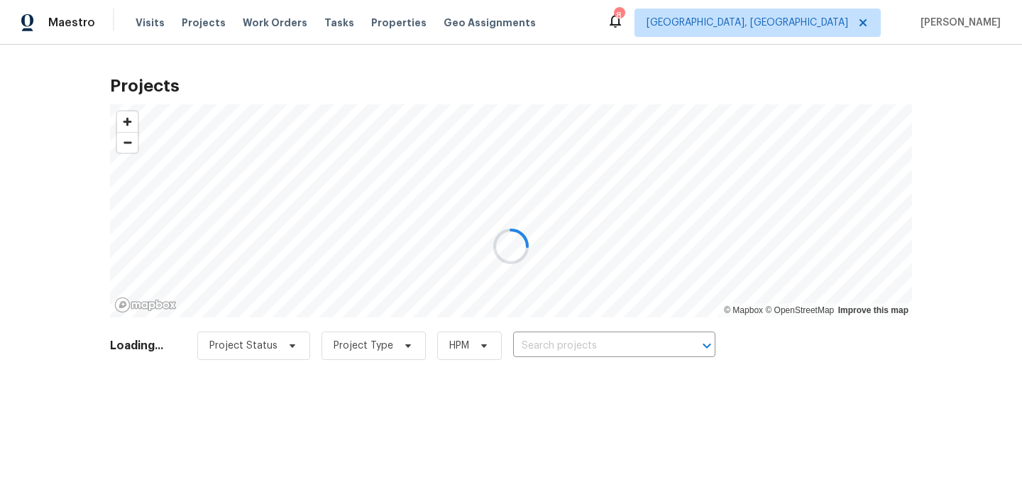
click at [542, 343] on div at bounding box center [511, 246] width 1022 height 492
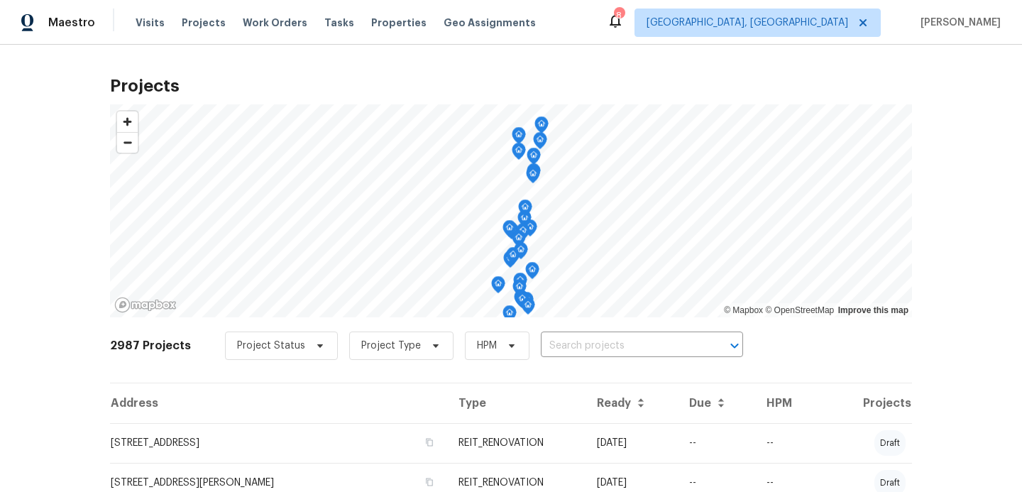
click at [546, 352] on input "text" at bounding box center [622, 346] width 162 height 22
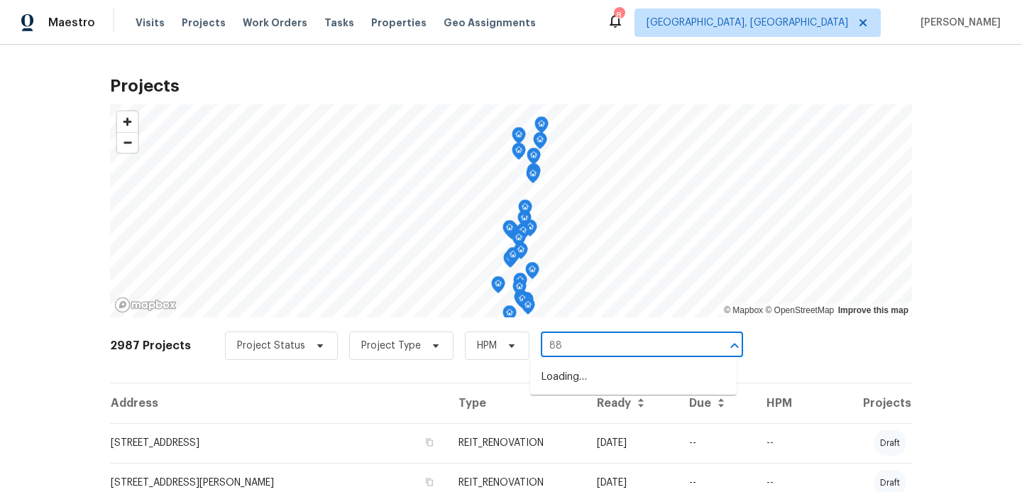
type input "8"
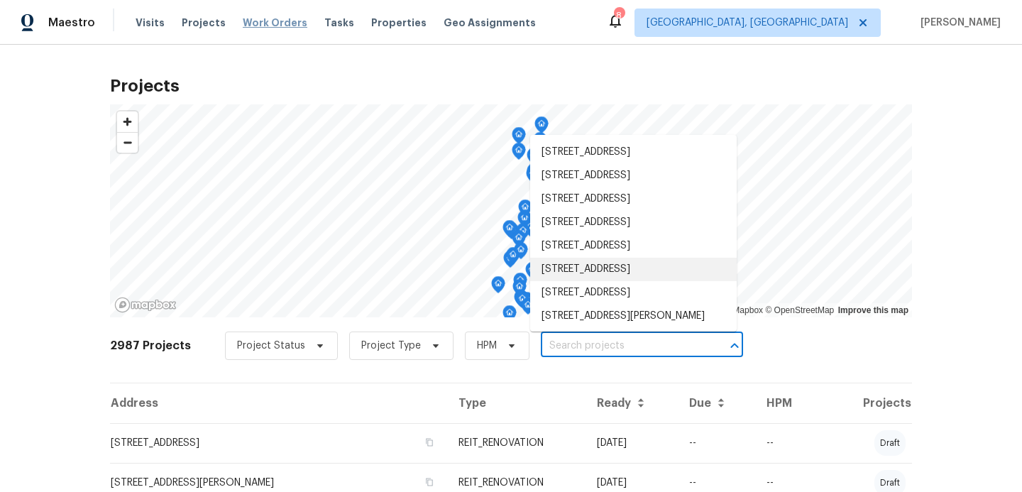
click at [261, 16] on span "Work Orders" at bounding box center [275, 23] width 65 height 14
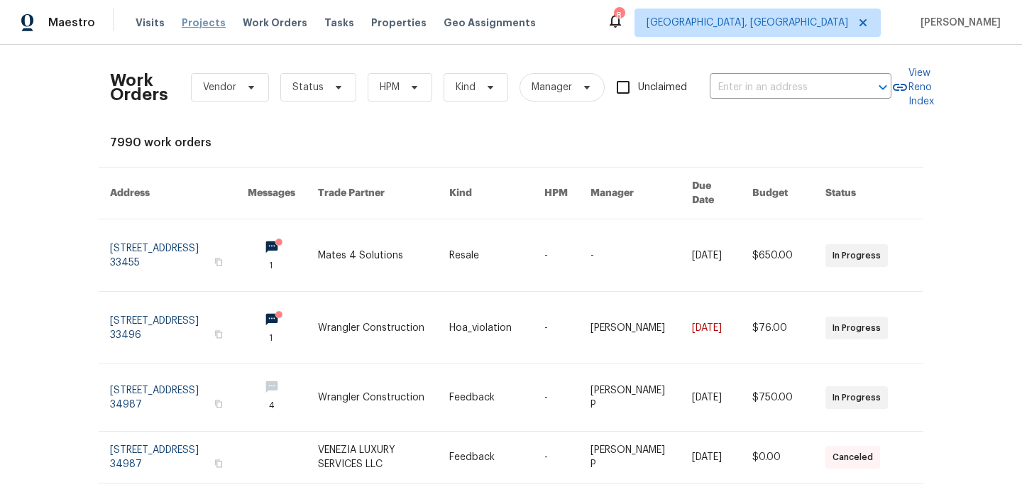
click at [197, 26] on span "Projects" at bounding box center [204, 23] width 44 height 14
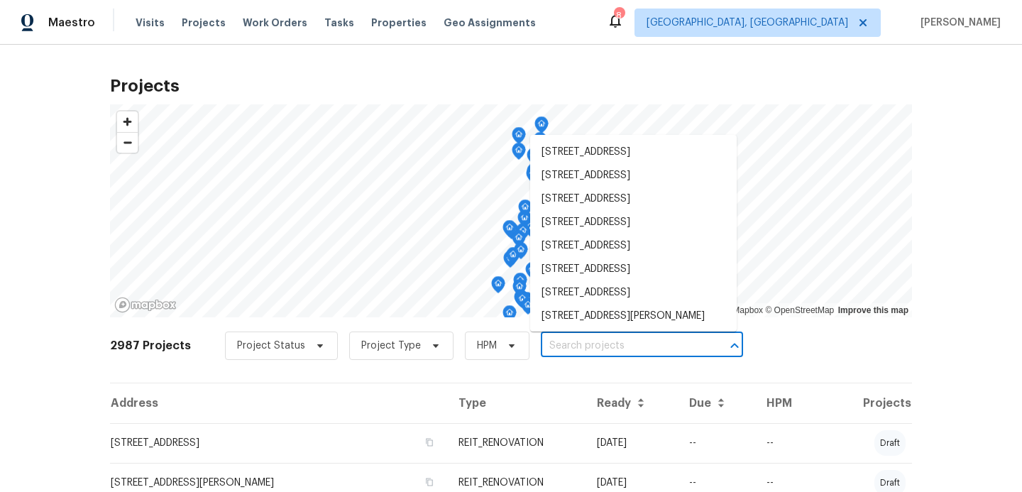
click at [541, 348] on input "text" at bounding box center [622, 346] width 162 height 22
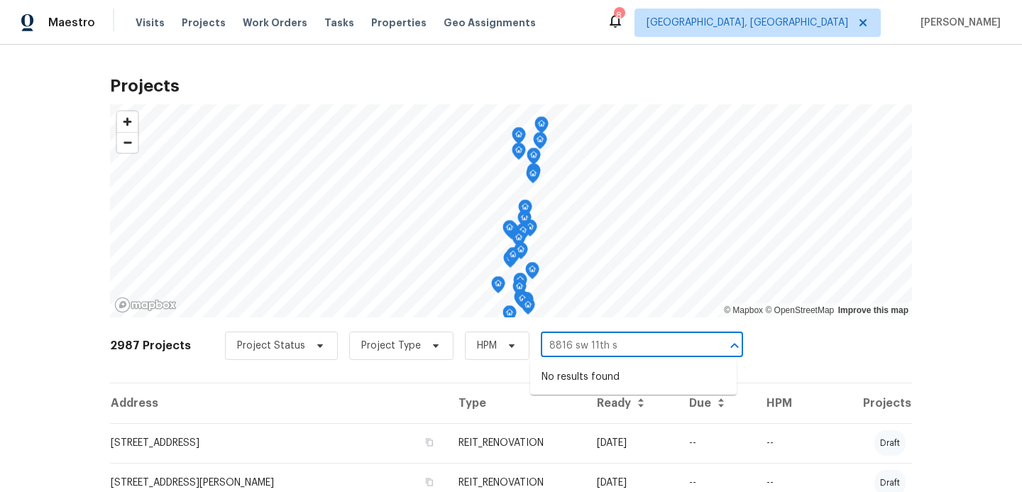
type input "8816 sw 11th st"
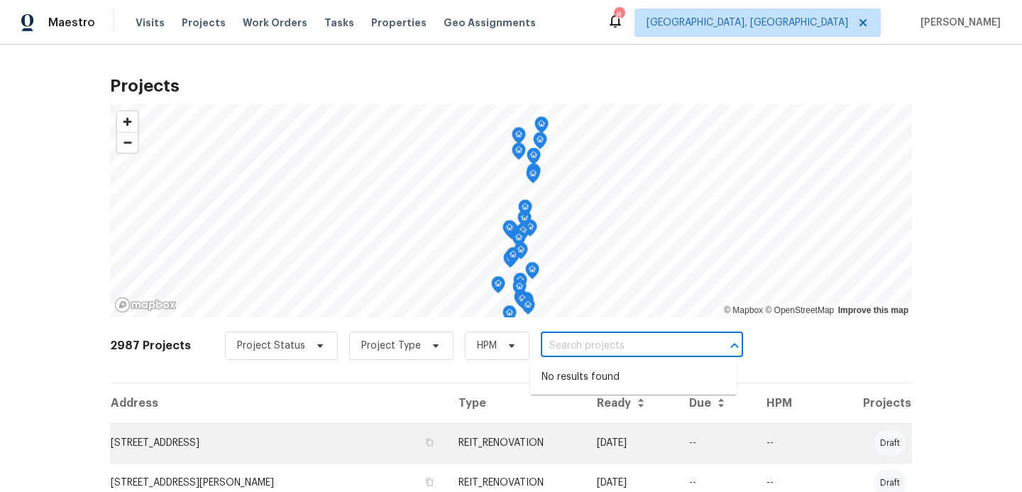
click at [518, 428] on td "REIT_RENOVATION" at bounding box center [516, 443] width 138 height 40
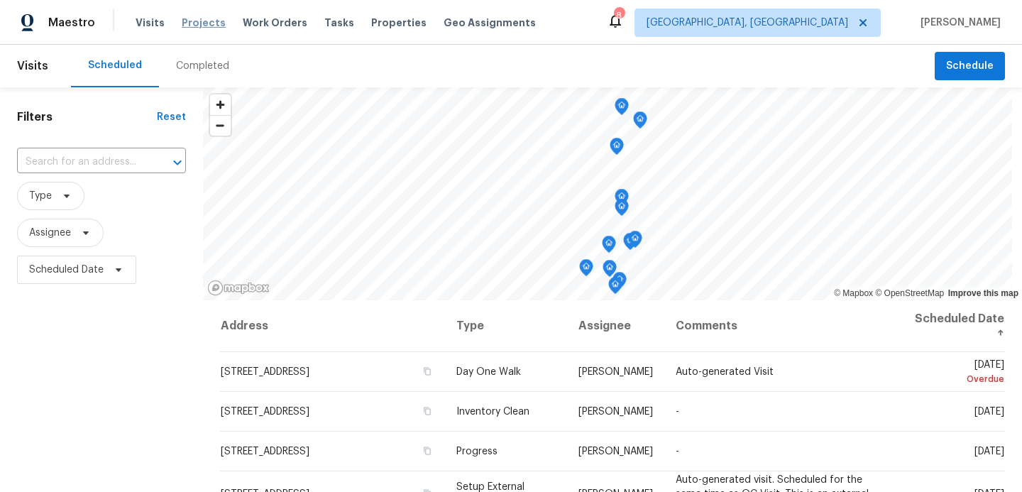
click at [199, 25] on span "Projects" at bounding box center [204, 23] width 44 height 14
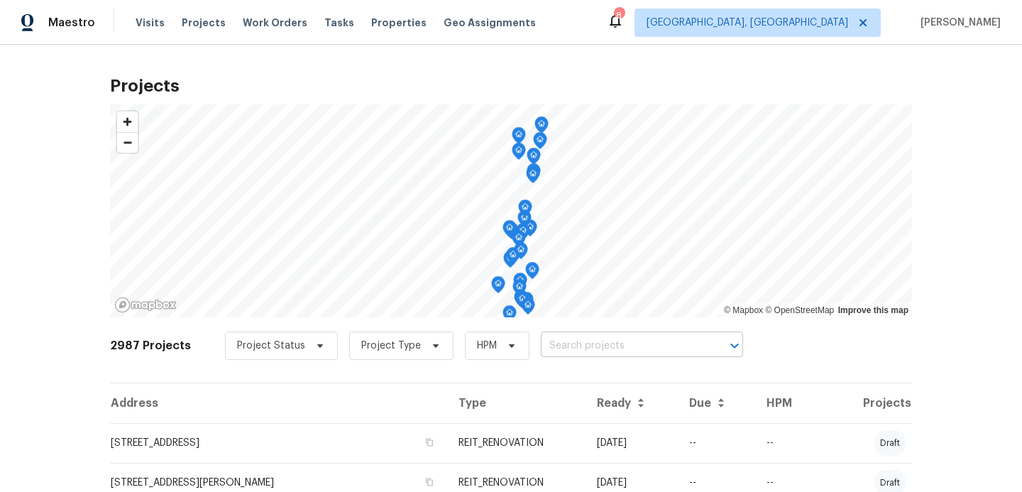
click at [565, 348] on input "text" at bounding box center [622, 346] width 162 height 22
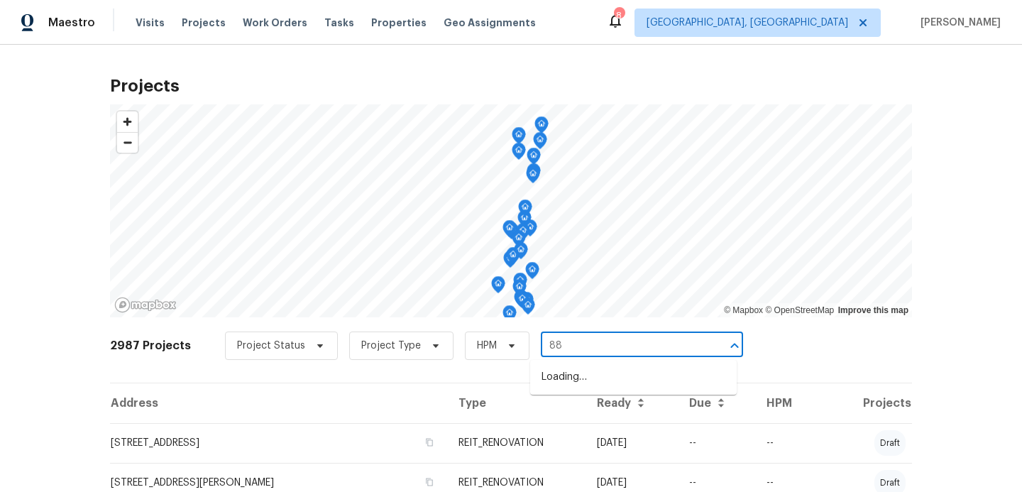
type input "8"
type input "s"
click at [543, 350] on input "SW 11th st" at bounding box center [622, 346] width 162 height 22
click at [541, 346] on input "SW 11th st" at bounding box center [622, 346] width 162 height 22
click at [653, 350] on input "[STREET_ADDRESS]" at bounding box center [622, 346] width 162 height 22
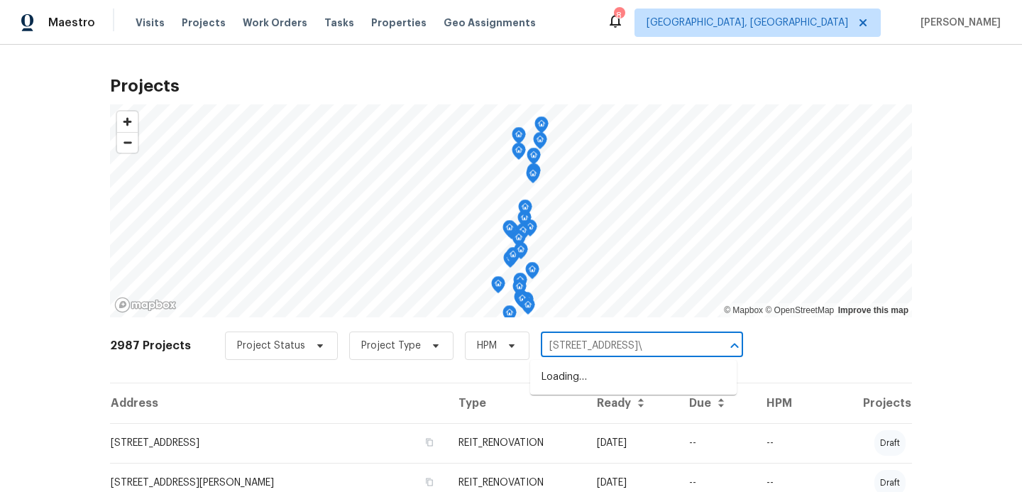
type input "[STREET_ADDRESS]"
